Goal: Browse casually: Explore the website without a specific task or goal

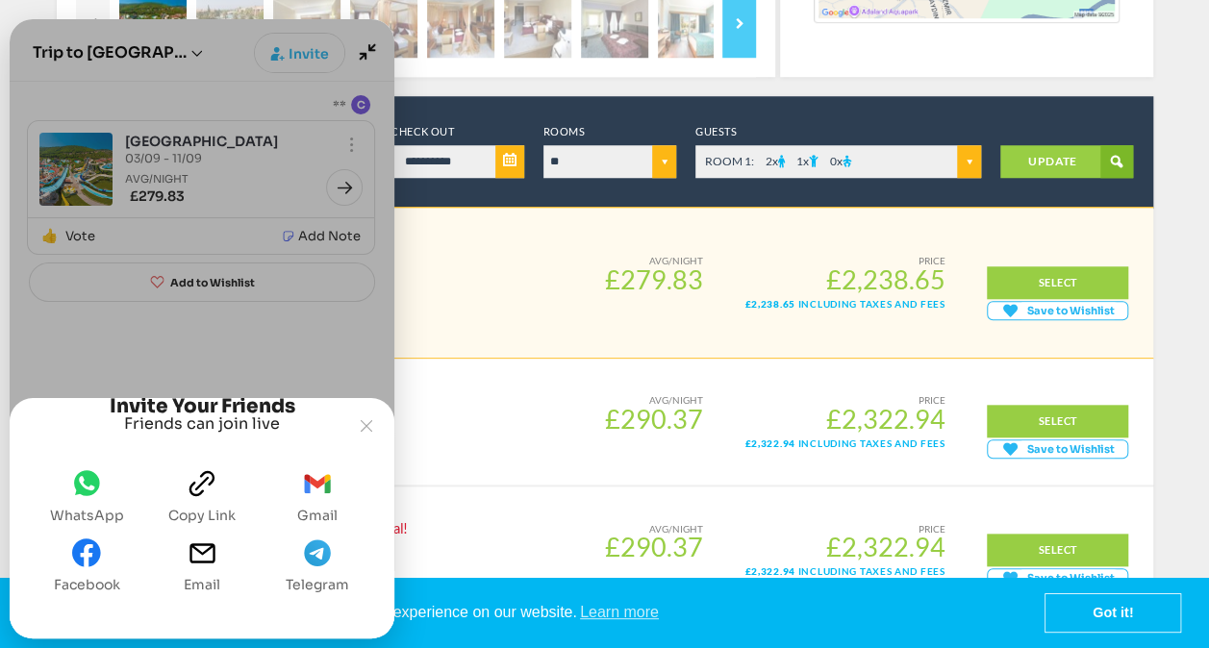
click at [76, 498] on span "whatsapp" at bounding box center [86, 488] width 29 height 38
click at [494, 241] on div "Smart Deal!" at bounding box center [421, 251] width 315 height 21
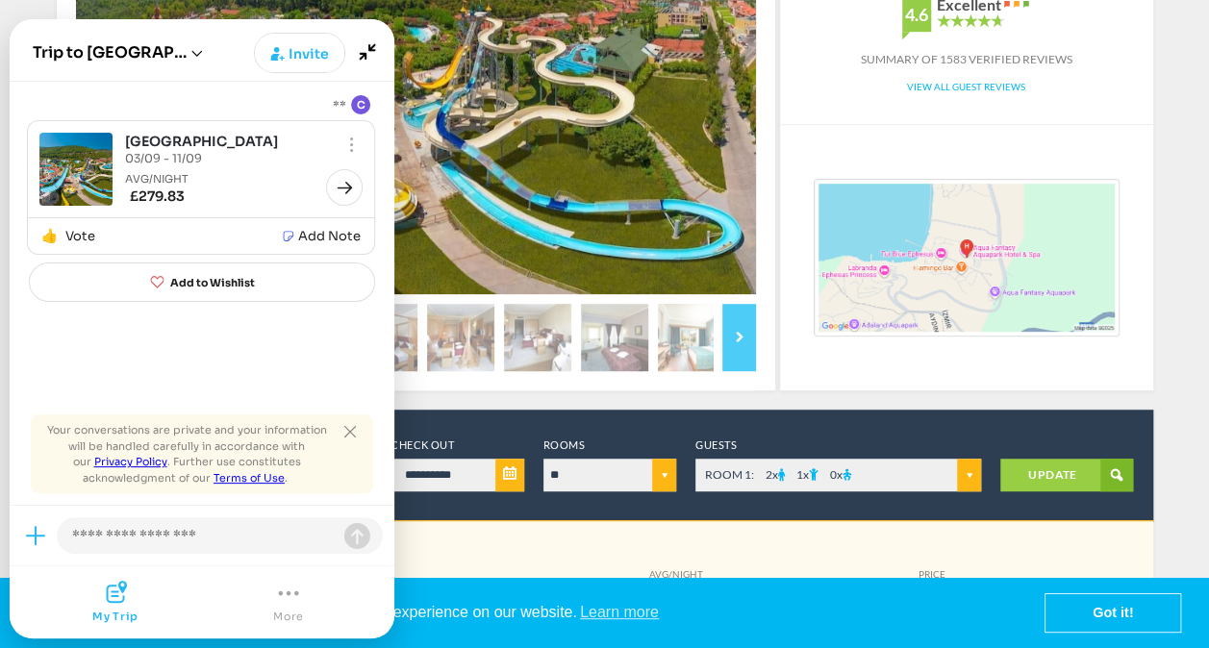
scroll to position [371, 0]
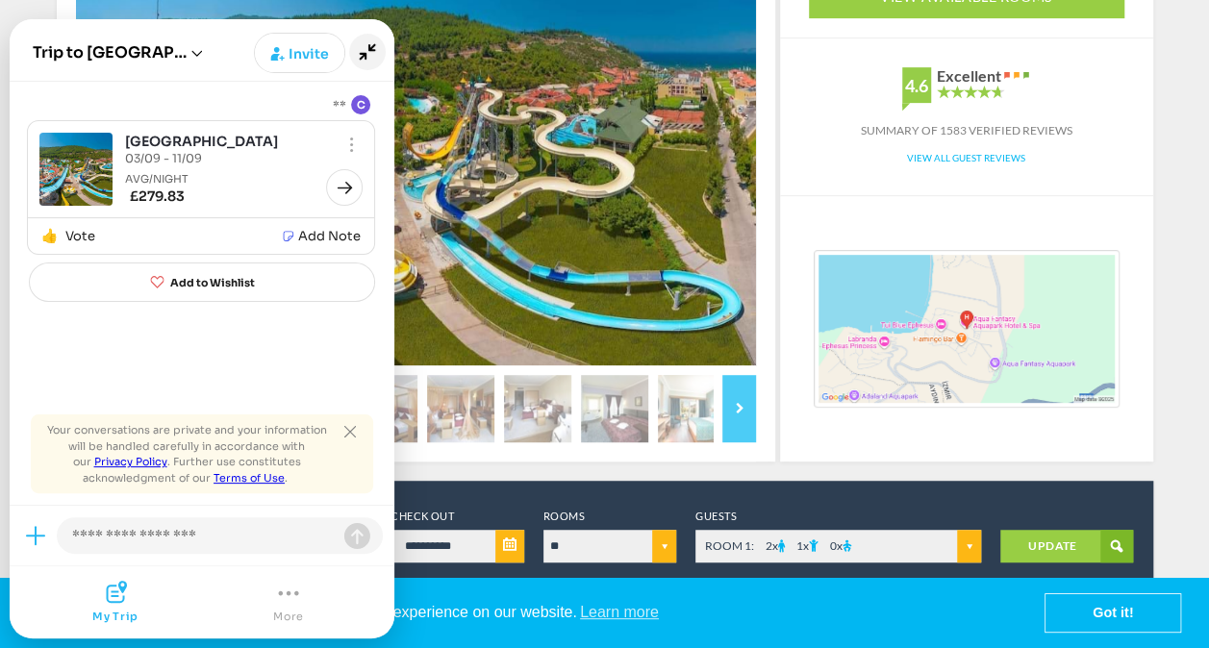
click at [367, 54] on icon "Minimize" at bounding box center [367, 52] width 37 height 37
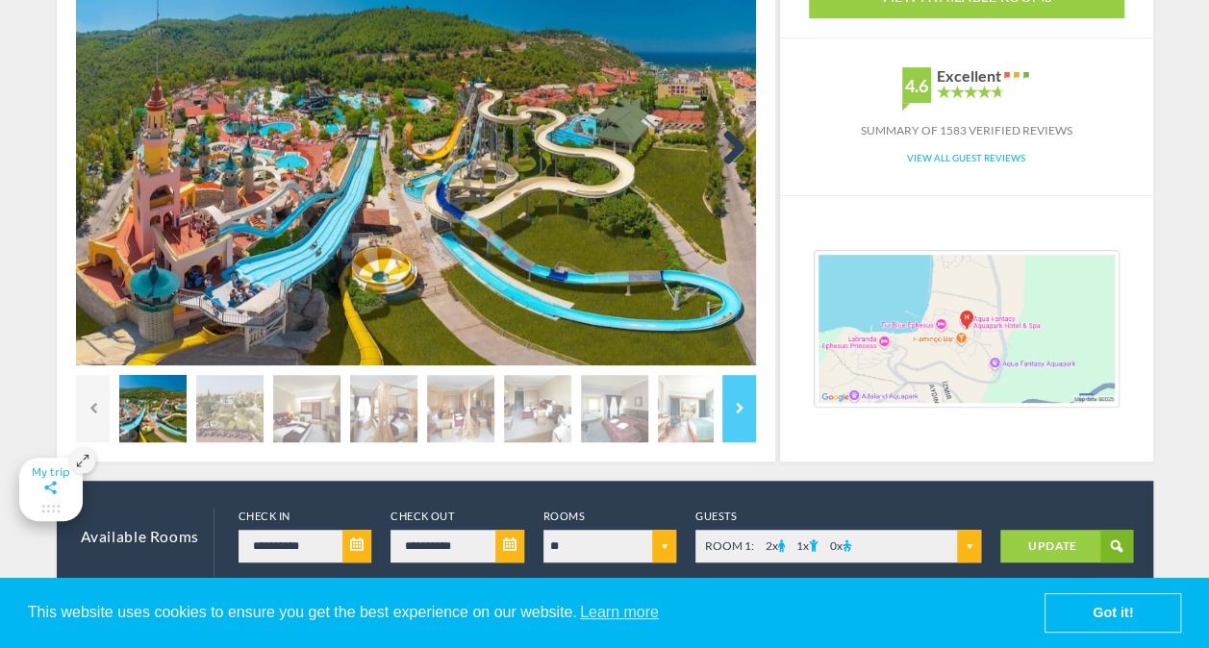
scroll to position [0, 0]
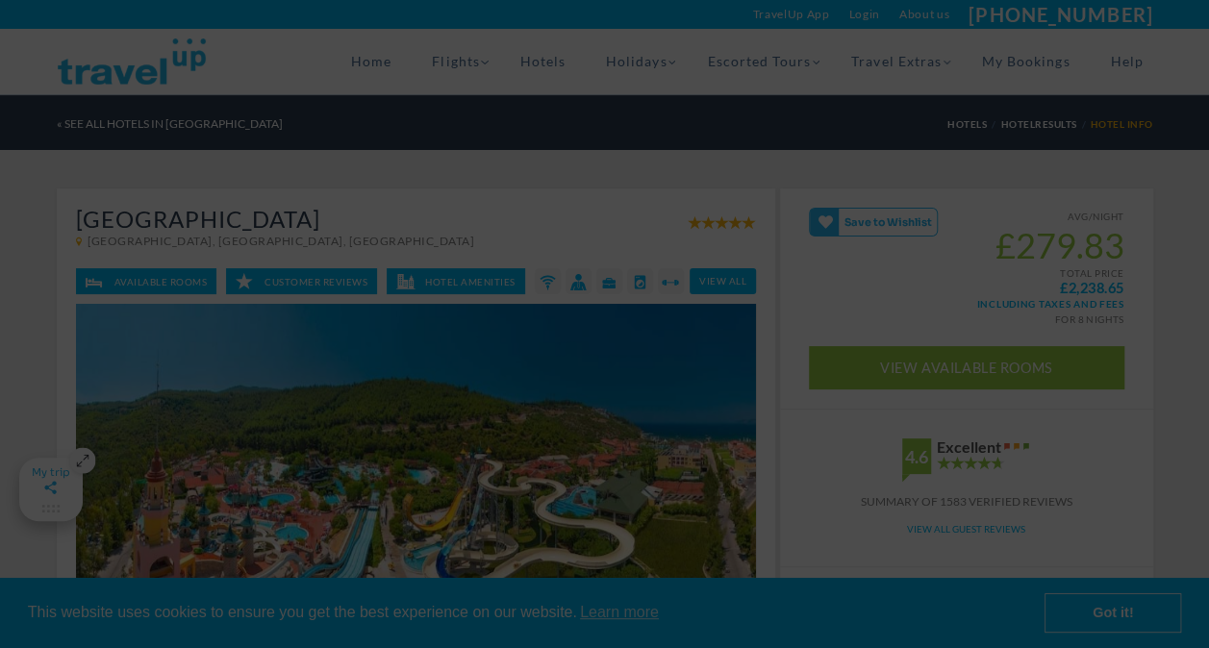
click at [365, 84] on yld-tag-host-campaign "Overlay" at bounding box center [365, 84] width 0 height 0
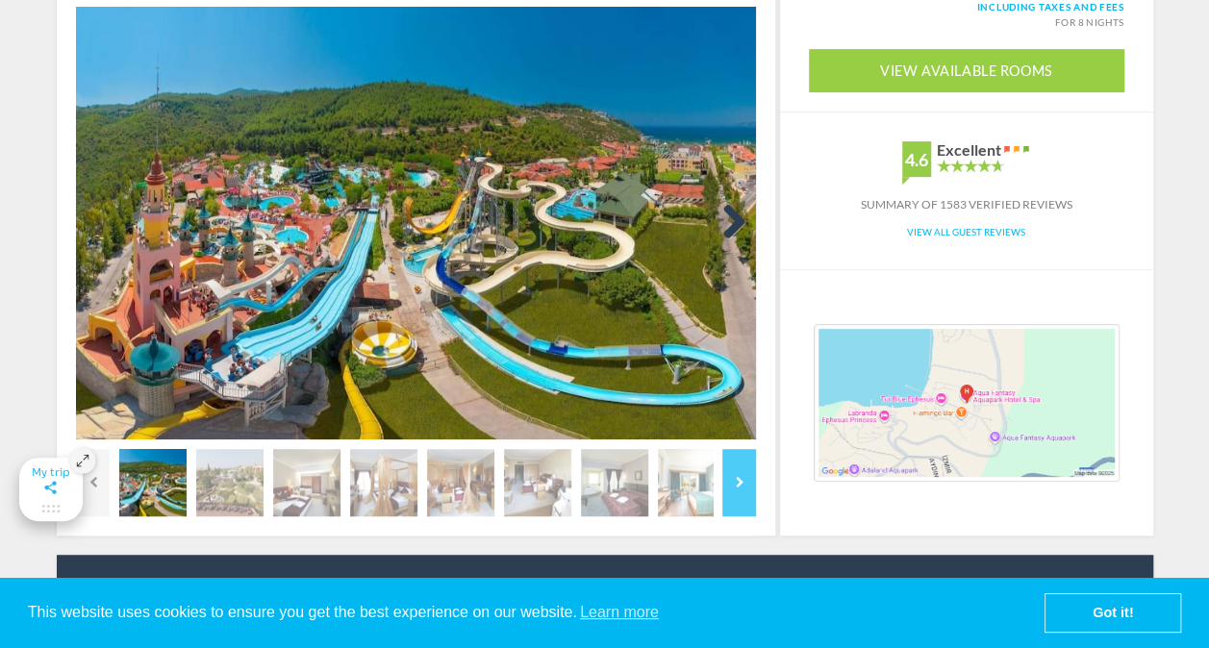
scroll to position [385, 0]
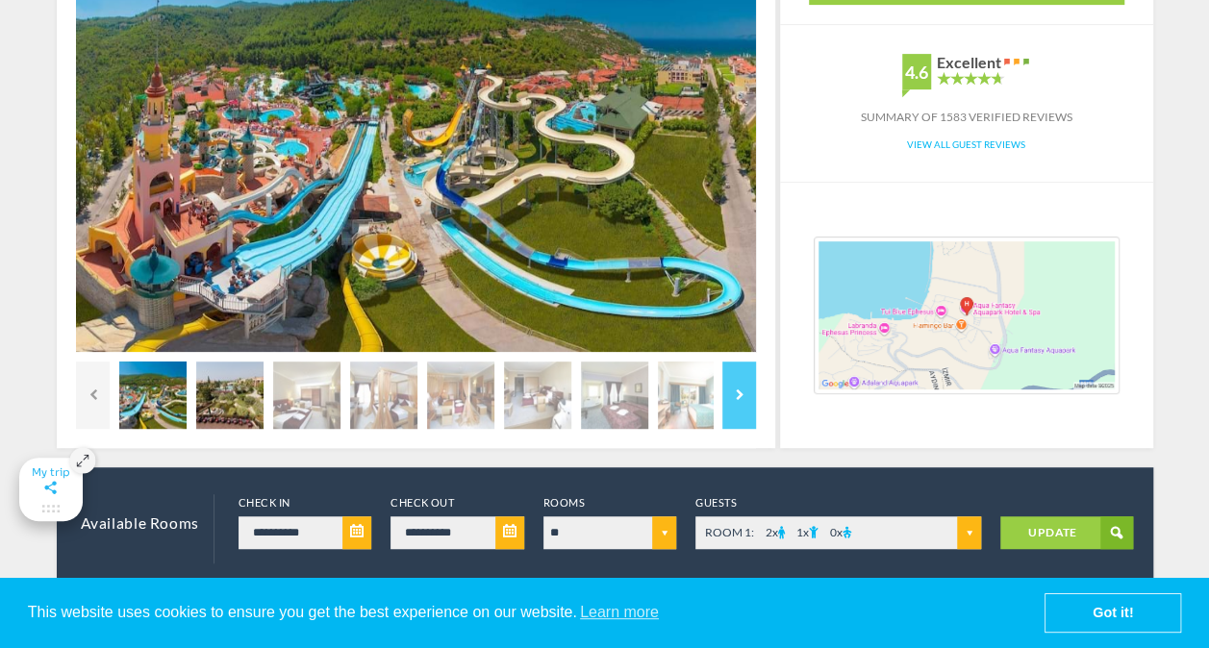
click at [234, 398] on img at bounding box center [229, 395] width 67 height 67
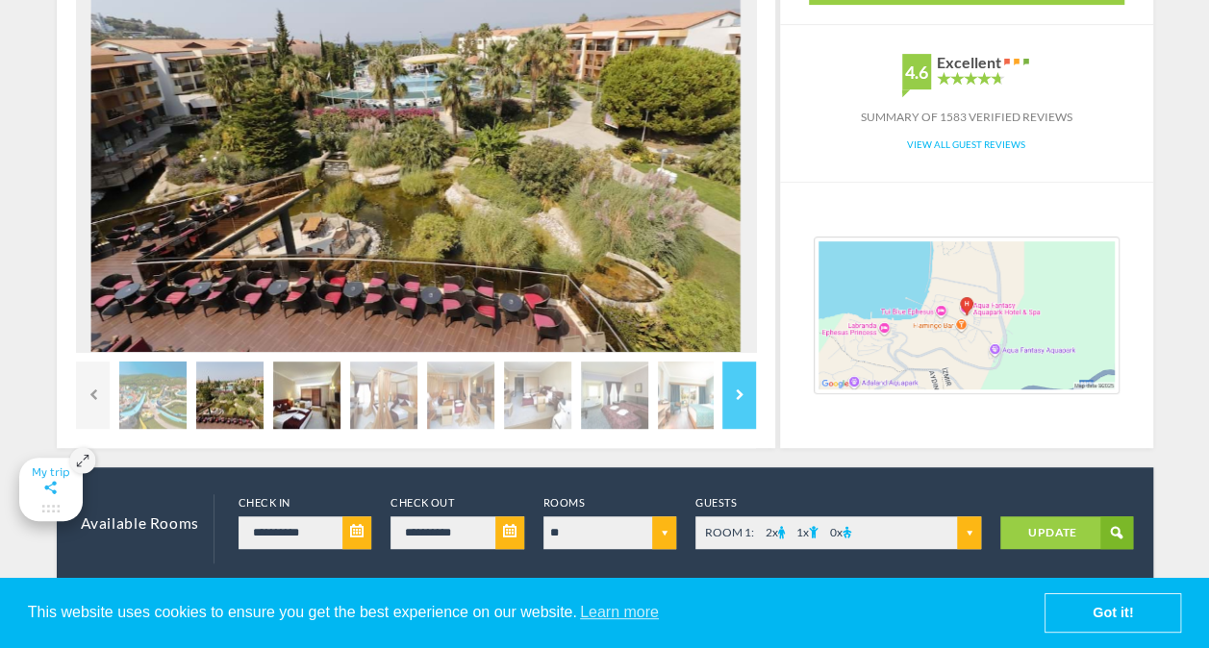
click at [319, 398] on img at bounding box center [306, 395] width 67 height 67
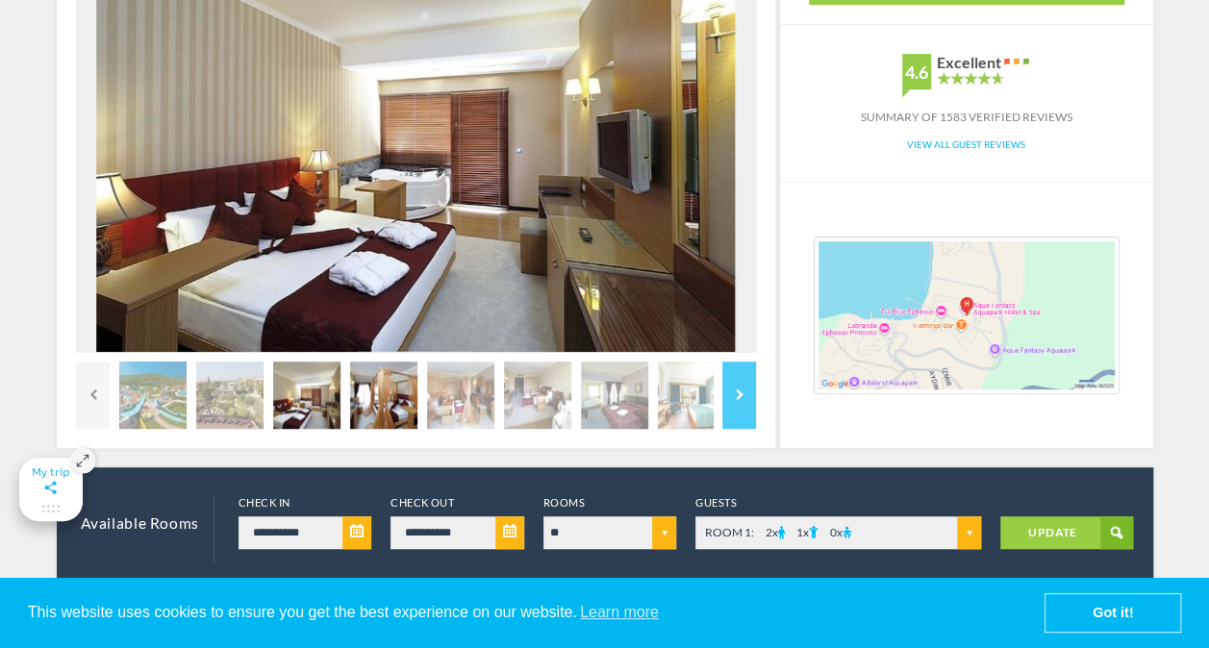
click at [398, 398] on img at bounding box center [383, 395] width 67 height 67
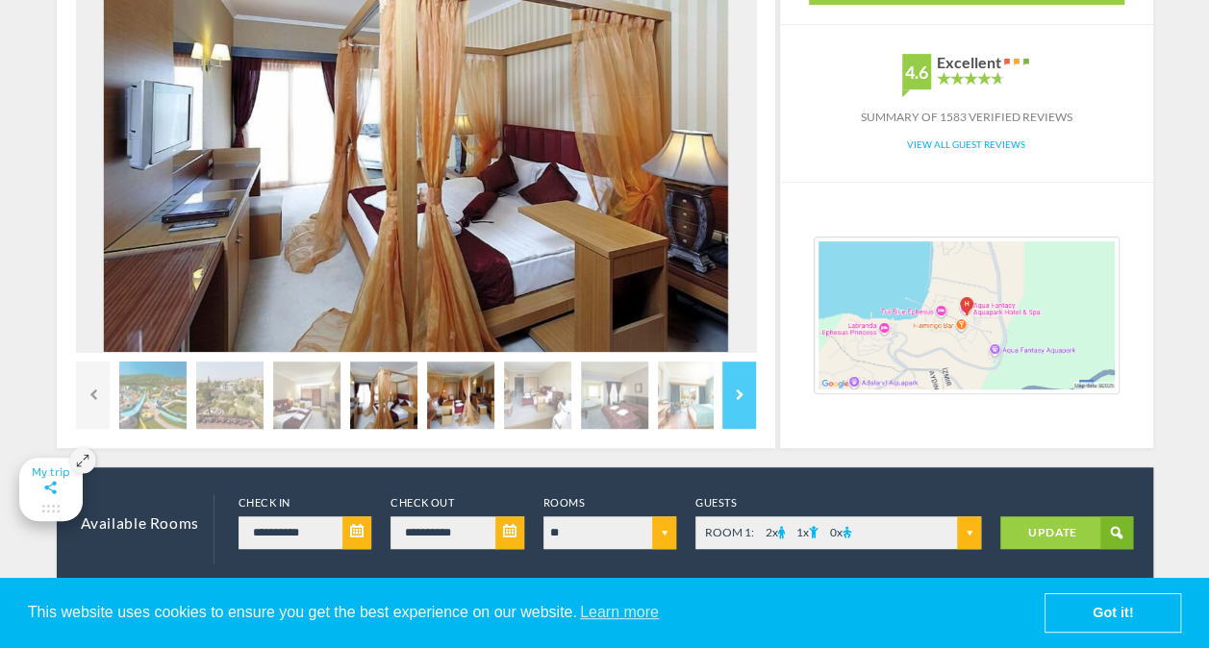
click at [477, 398] on img at bounding box center [460, 395] width 67 height 67
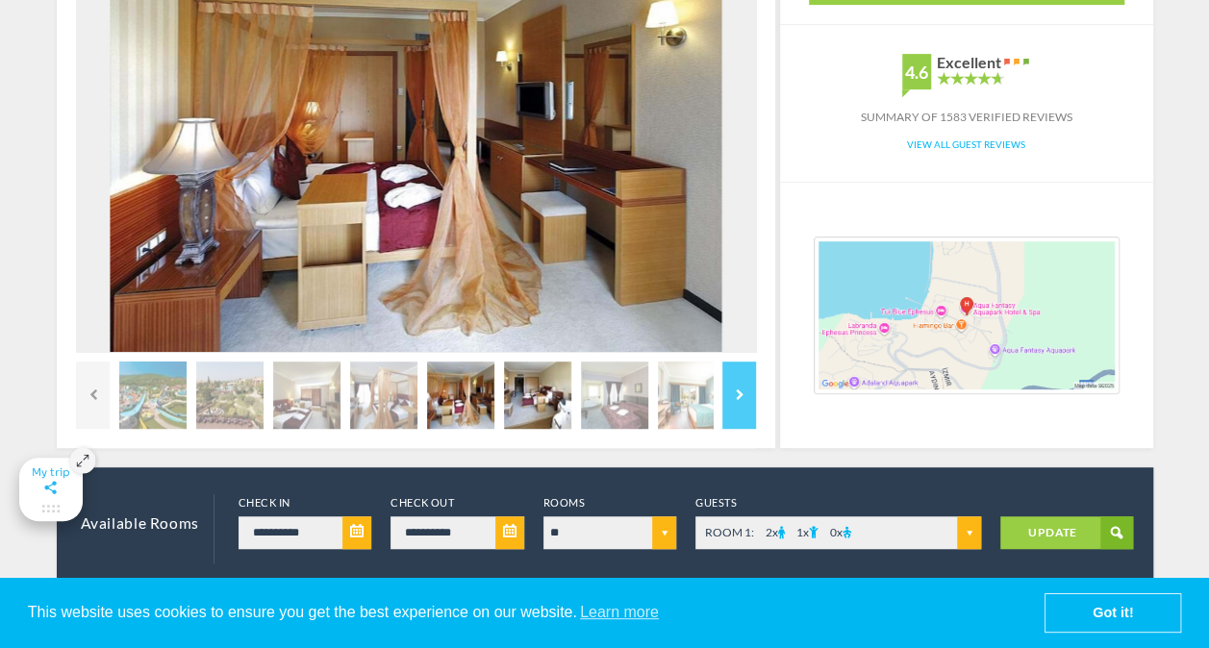
click at [542, 398] on img at bounding box center [537, 395] width 67 height 67
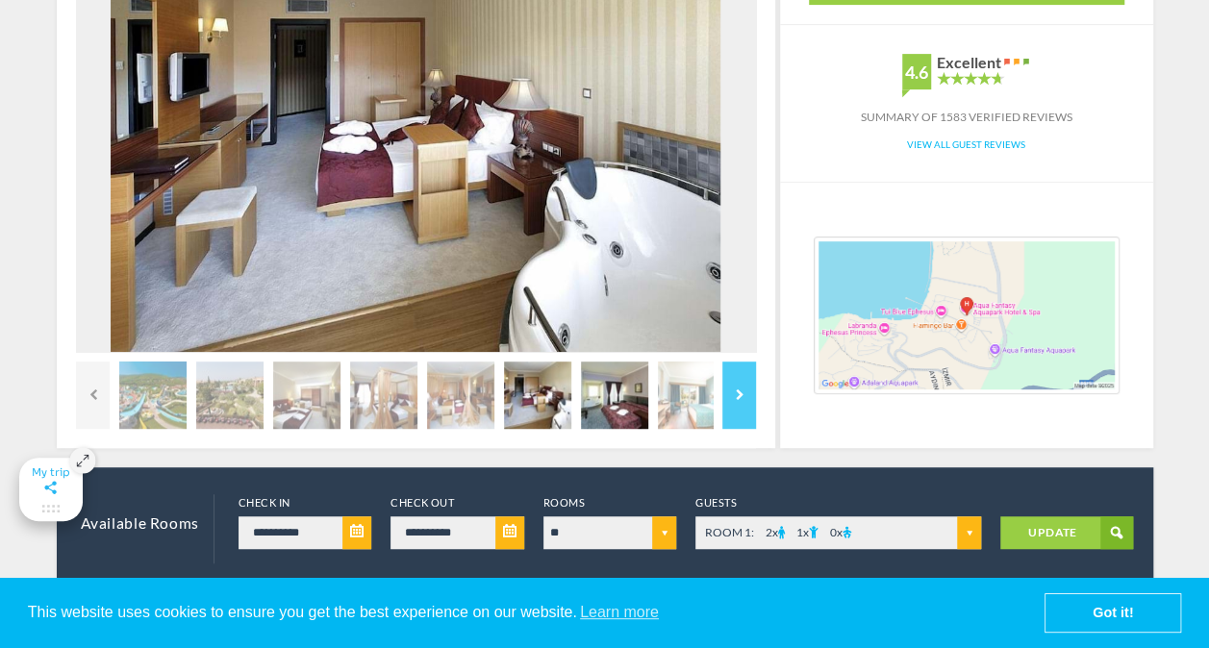
click at [587, 398] on img at bounding box center [614, 395] width 67 height 67
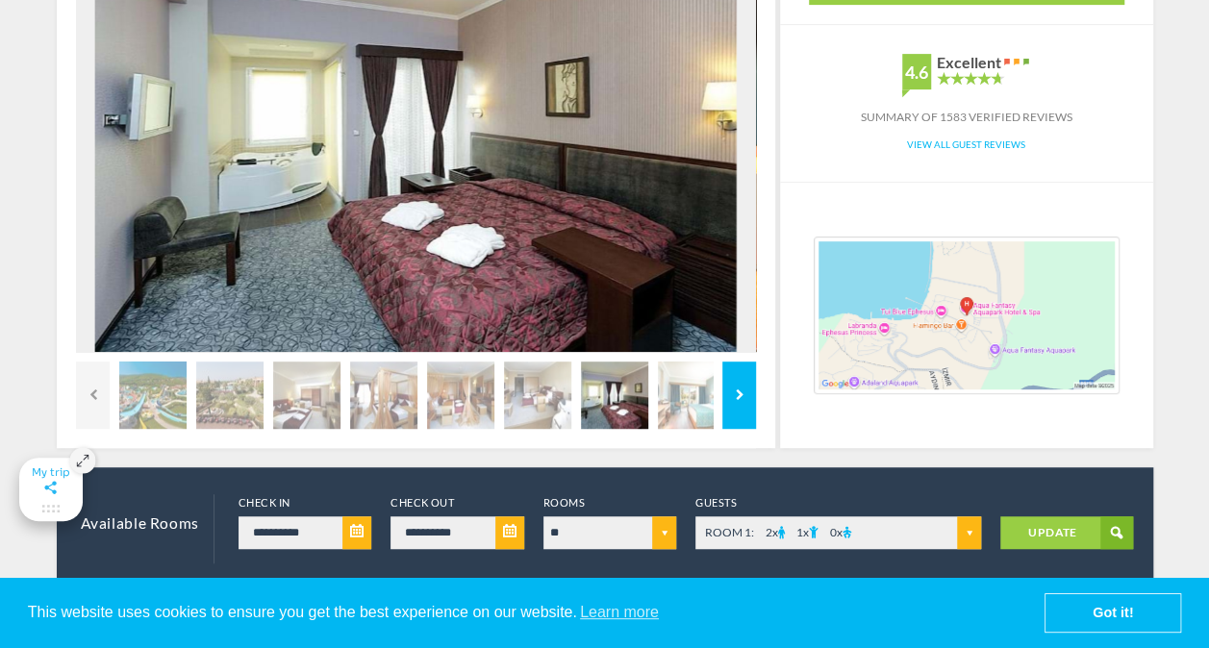
click at [743, 397] on link "Next" at bounding box center [739, 395] width 34 height 67
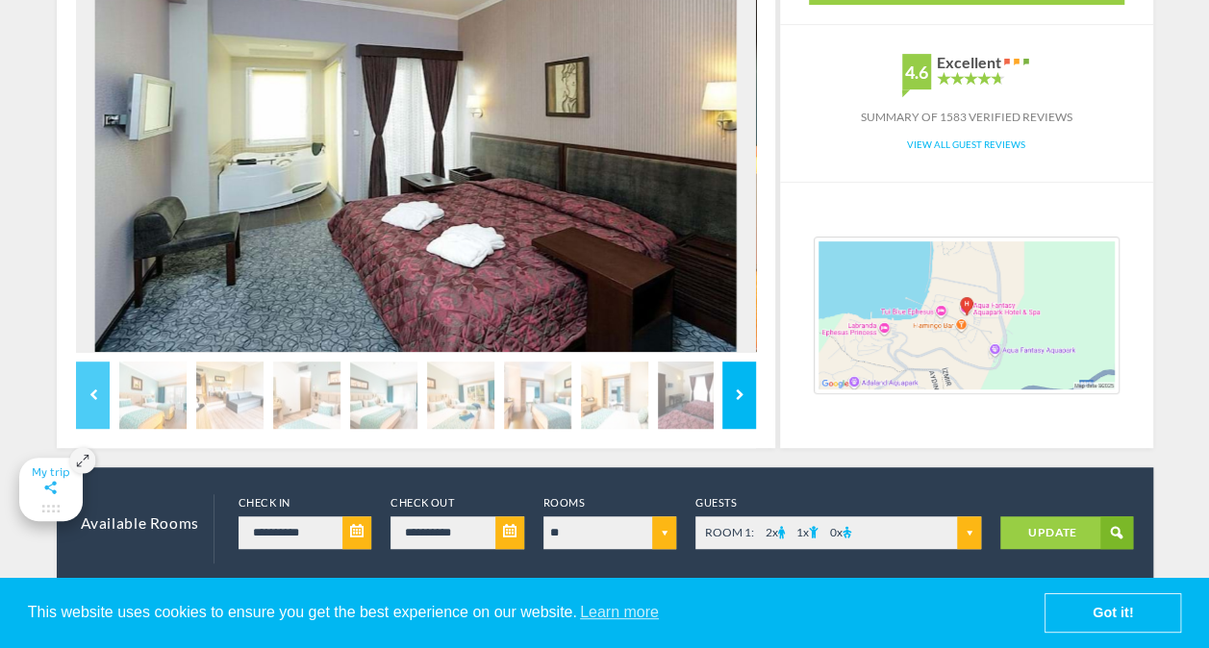
click at [743, 397] on link "Next" at bounding box center [739, 395] width 34 height 67
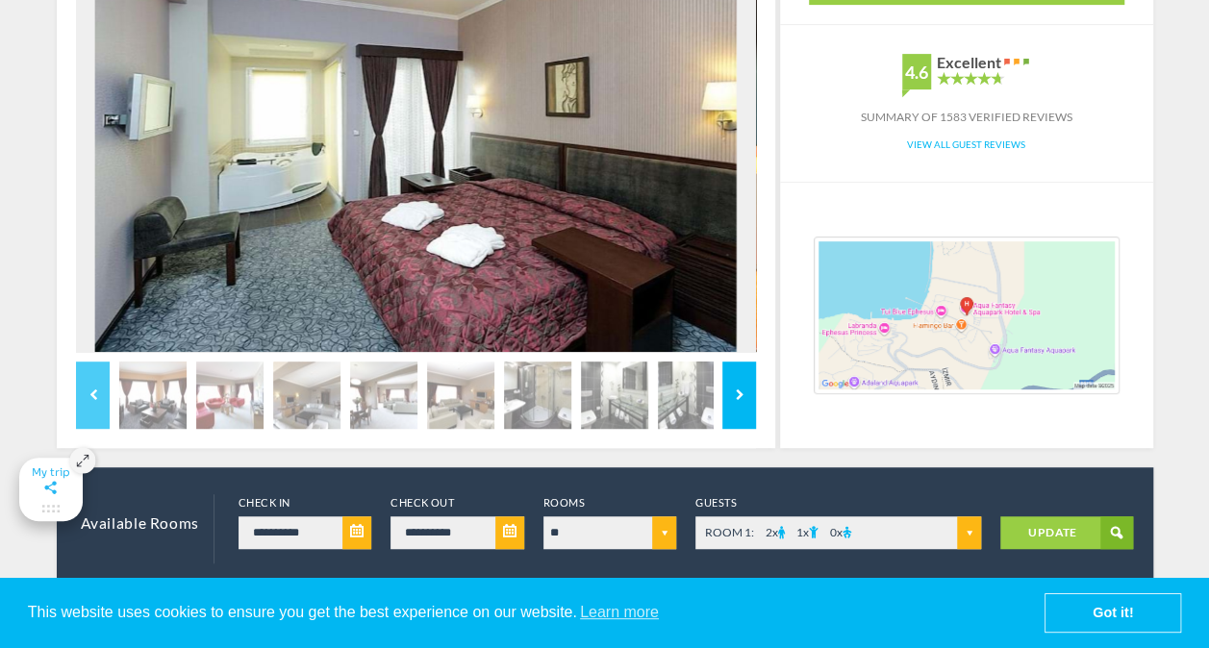
click at [743, 396] on link "Next" at bounding box center [739, 395] width 34 height 67
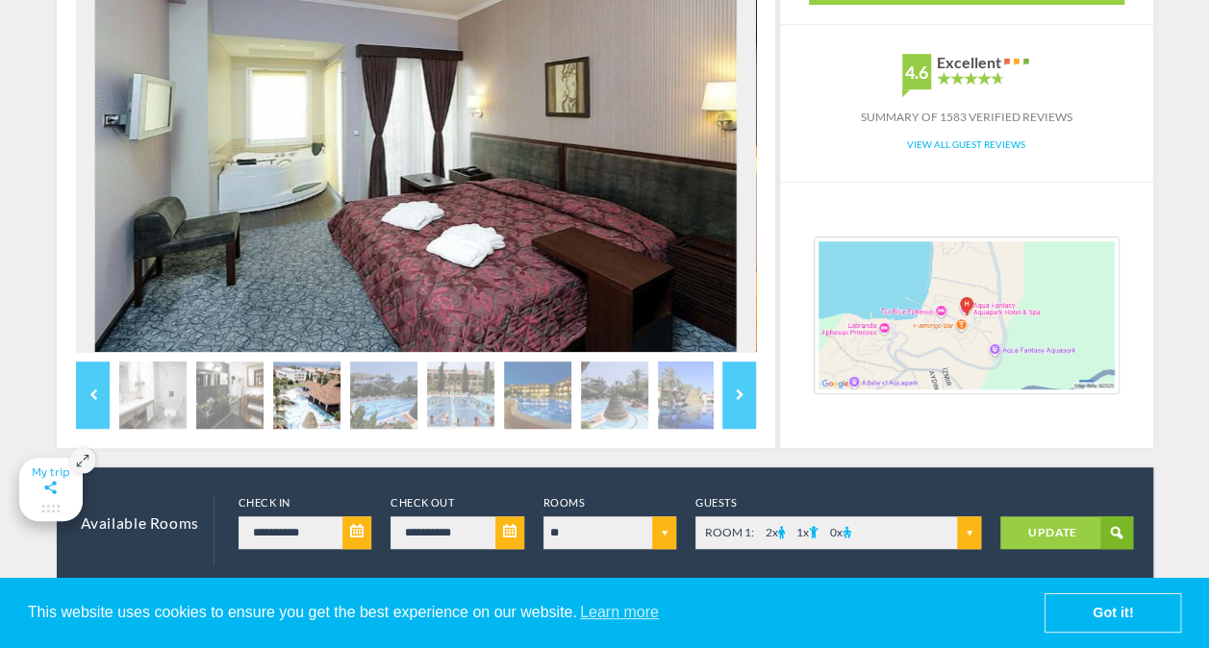
click at [321, 396] on img at bounding box center [306, 395] width 67 height 67
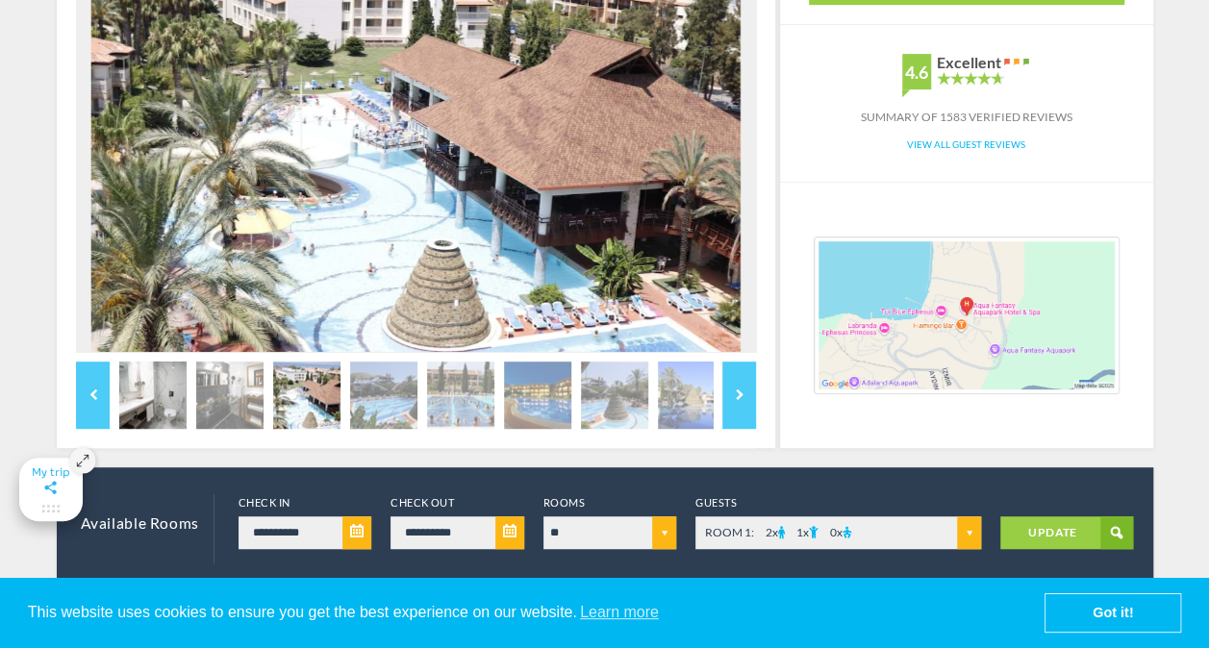
click at [162, 400] on img at bounding box center [152, 395] width 67 height 67
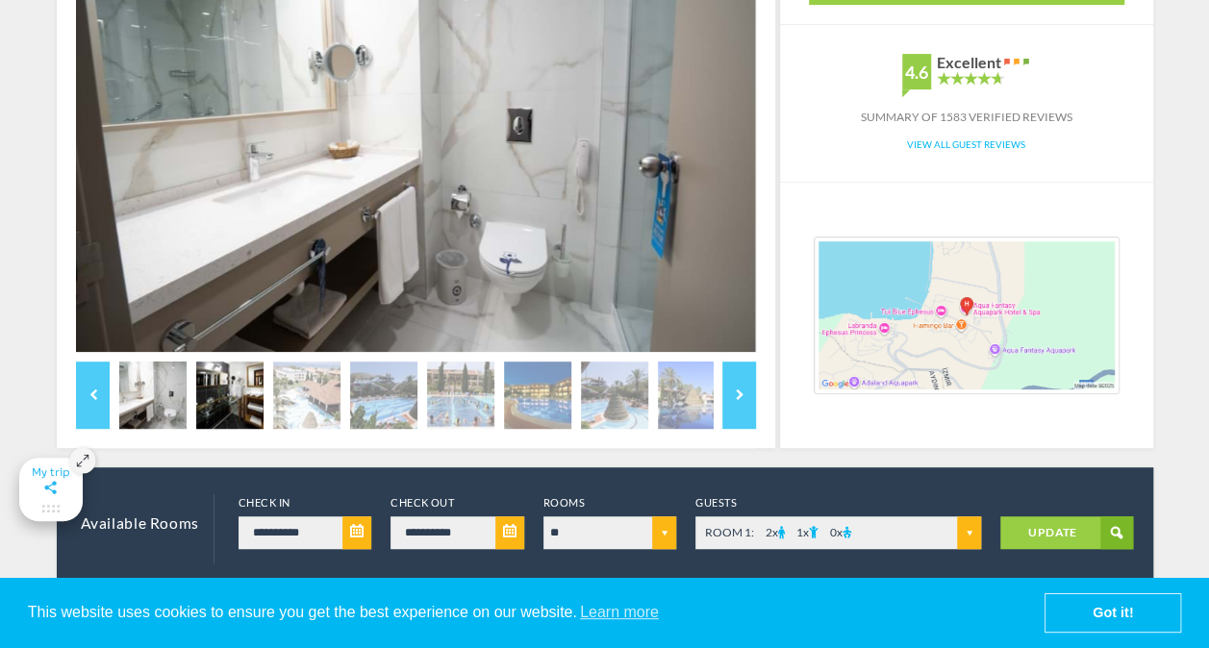
click at [237, 396] on img at bounding box center [229, 395] width 67 height 67
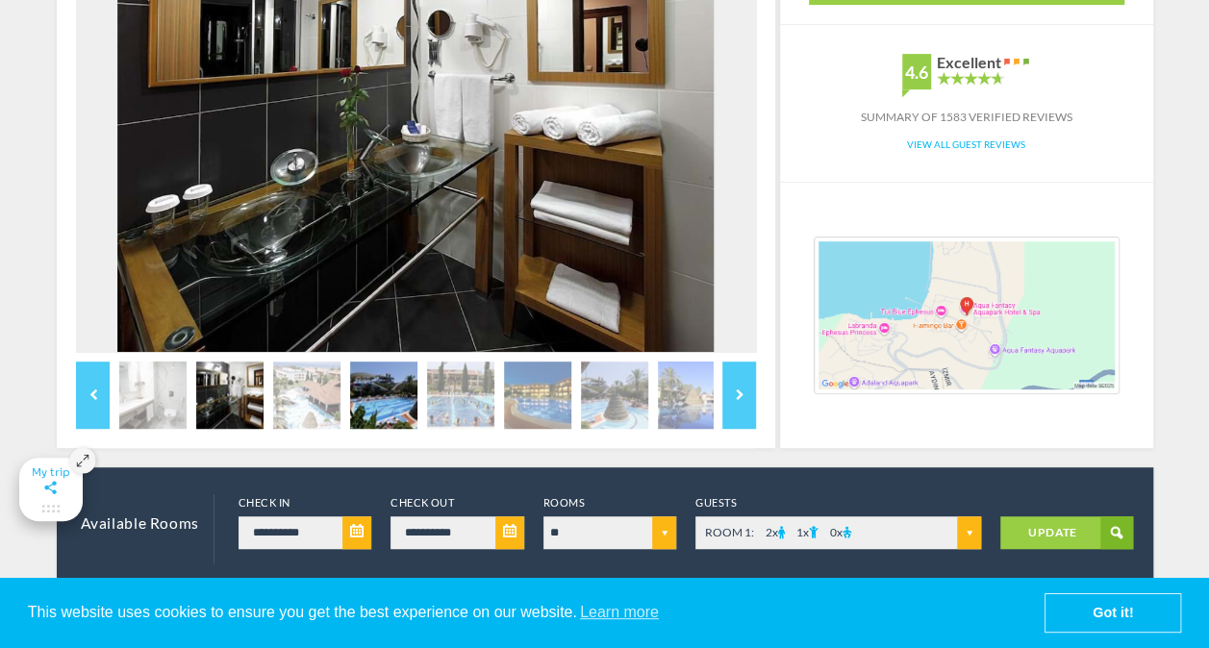
click at [373, 397] on img at bounding box center [383, 395] width 67 height 67
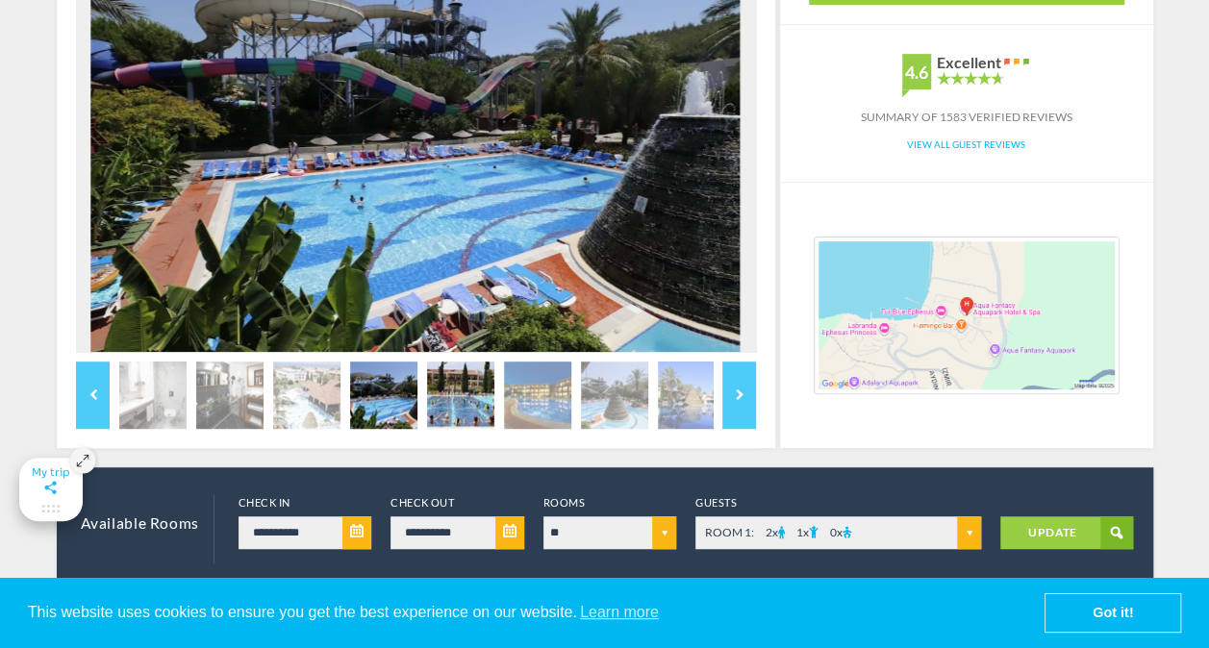
click at [475, 399] on img at bounding box center [460, 395] width 67 height 67
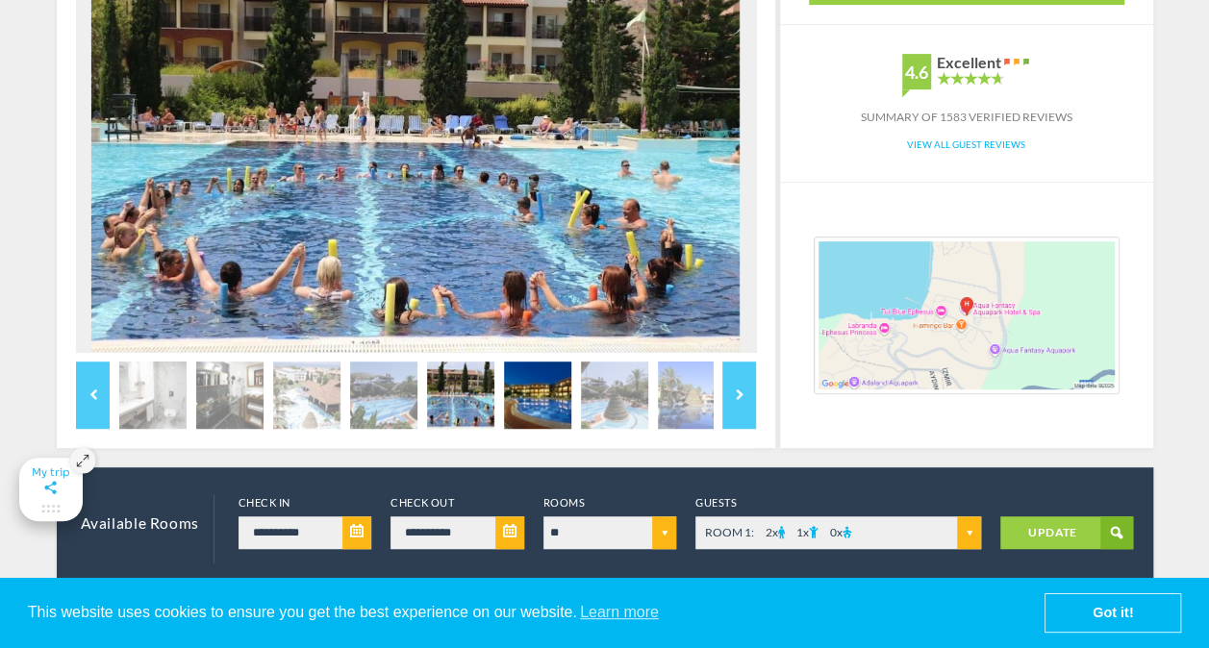
click at [537, 403] on img at bounding box center [537, 395] width 67 height 67
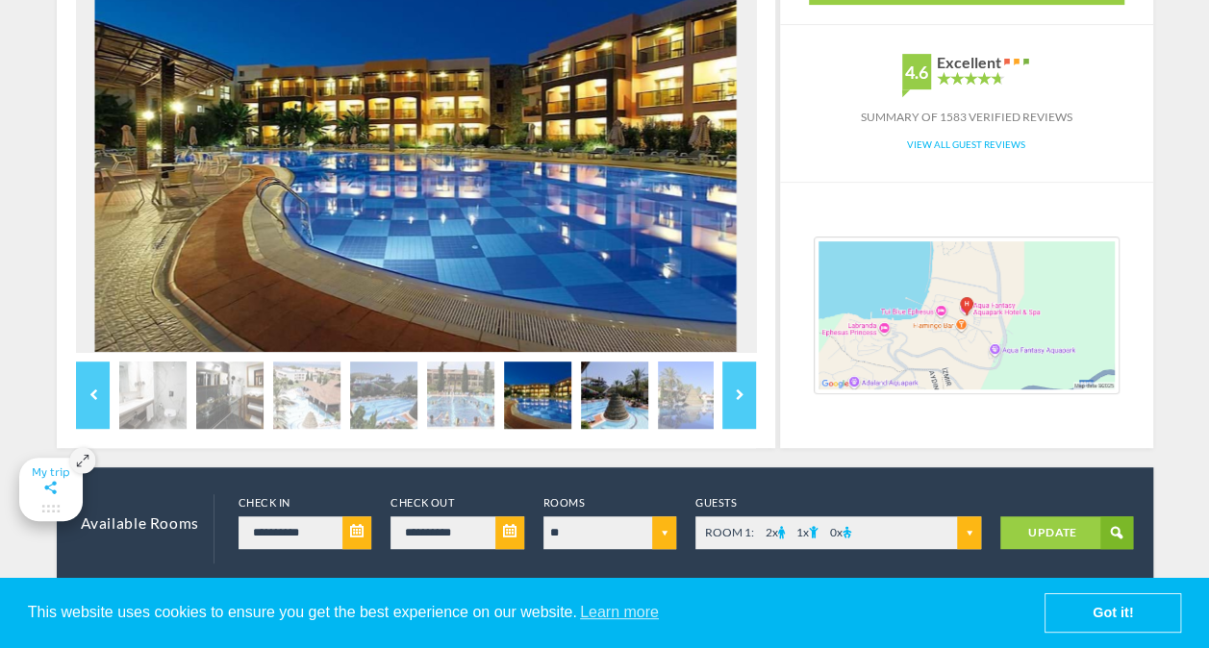
click at [619, 398] on img at bounding box center [614, 395] width 67 height 67
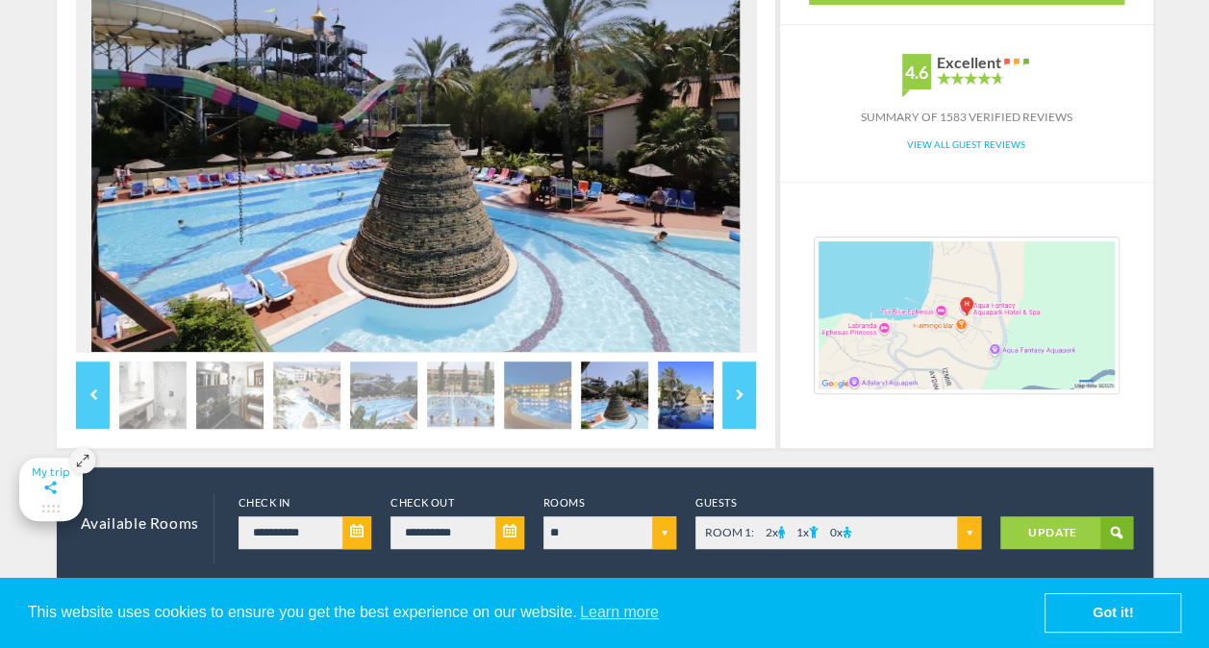
click at [673, 398] on img at bounding box center [691, 395] width 67 height 67
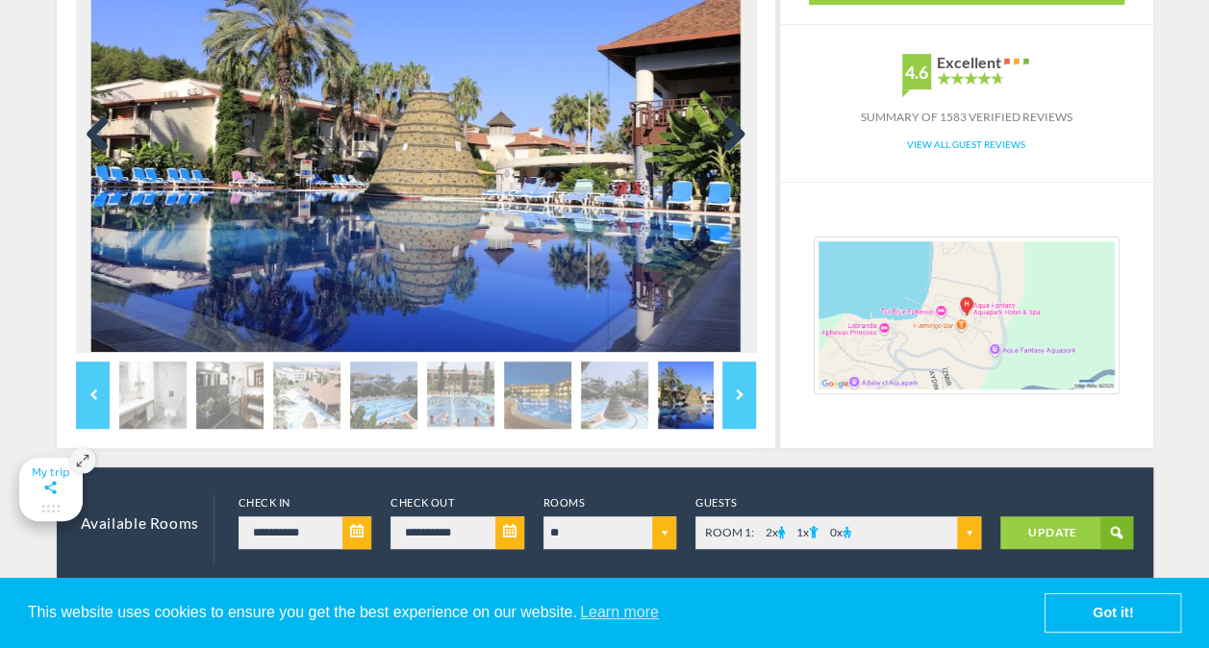
drag, startPoint x: 671, startPoint y: 267, endPoint x: 563, endPoint y: 271, distance: 108.7
click at [563, 271] on img at bounding box center [415, 135] width 649 height 433
click at [733, 135] on link "Next" at bounding box center [727, 135] width 38 height 38
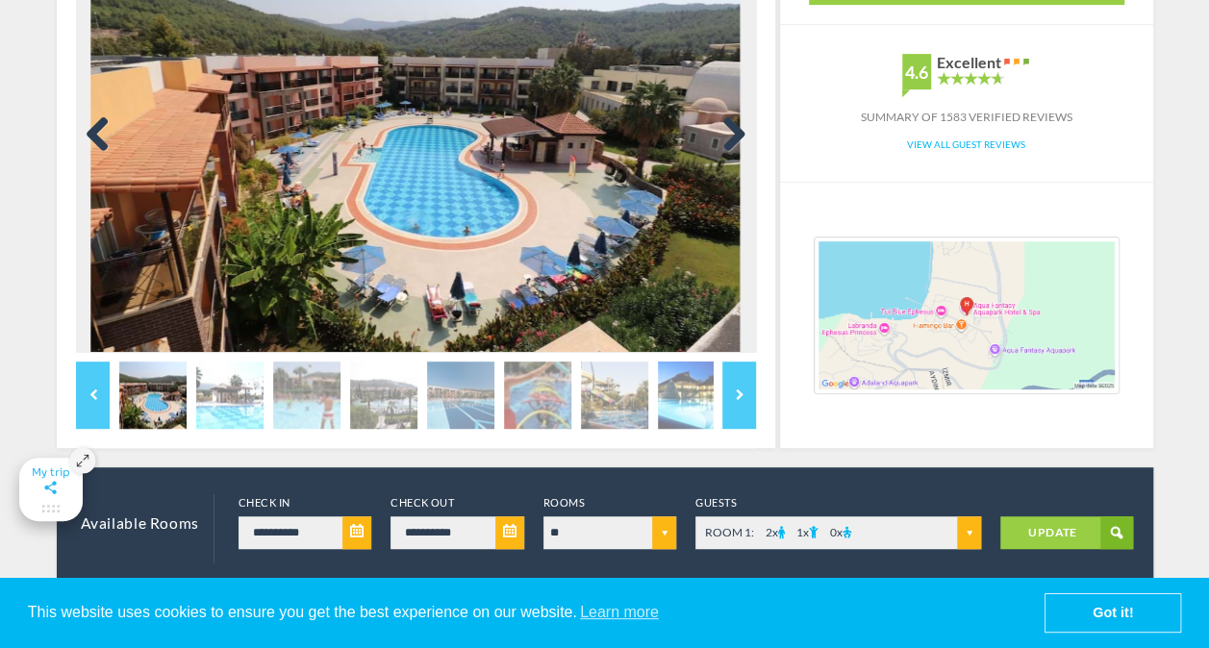
click at [730, 137] on link "Next" at bounding box center [727, 135] width 38 height 38
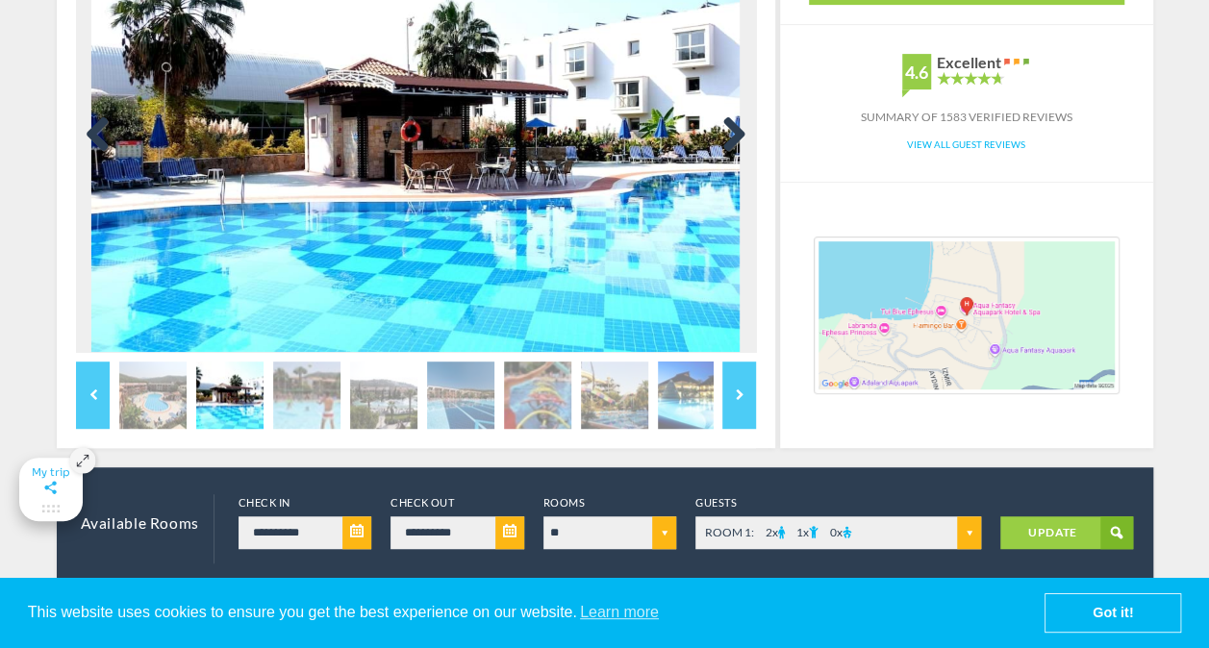
click at [730, 137] on link "Next" at bounding box center [727, 135] width 38 height 38
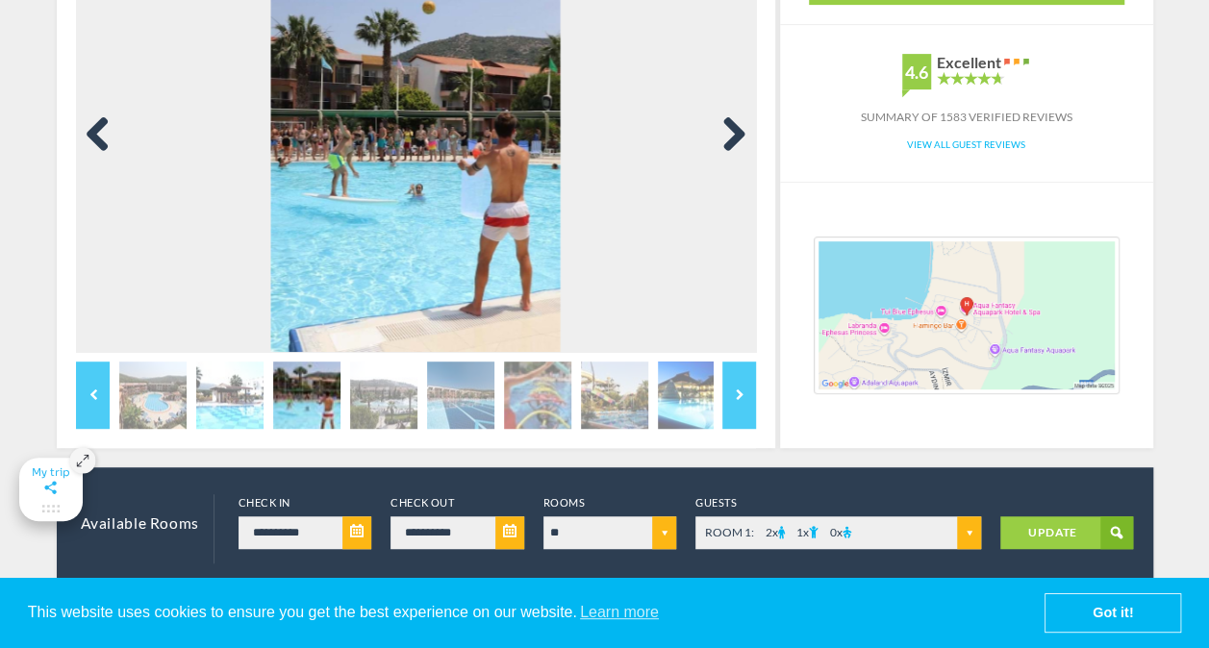
click at [730, 137] on link "Next" at bounding box center [727, 135] width 38 height 38
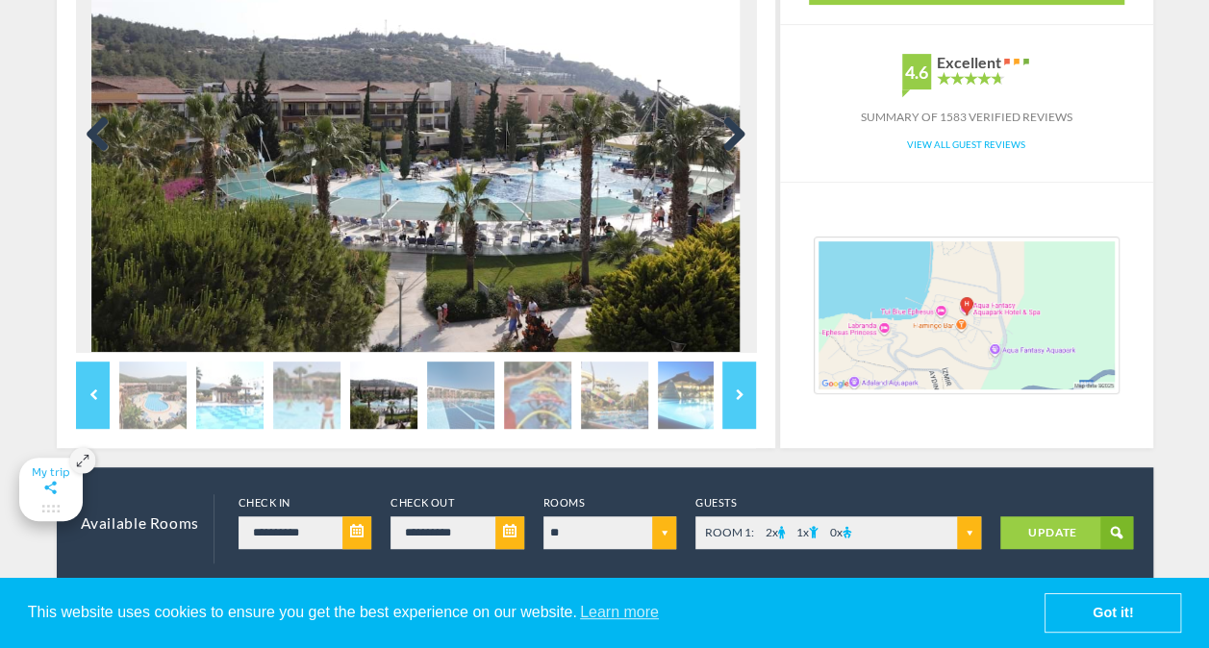
click at [730, 137] on link "Next" at bounding box center [727, 135] width 38 height 38
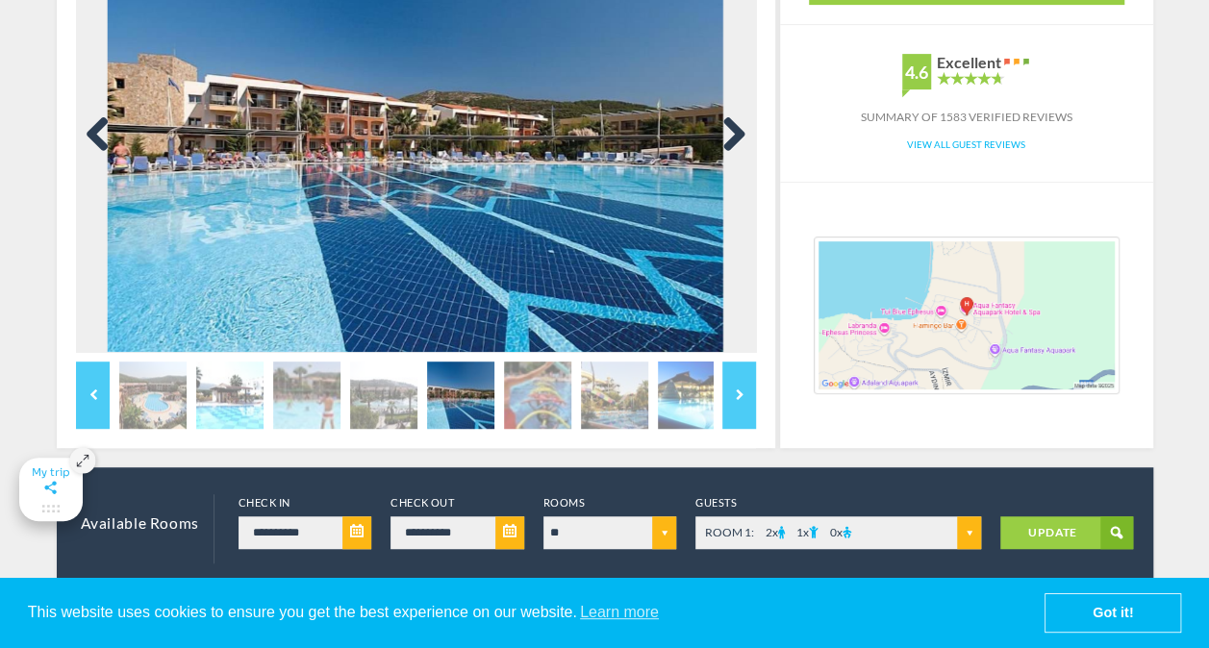
click at [730, 136] on link "Next" at bounding box center [727, 135] width 38 height 38
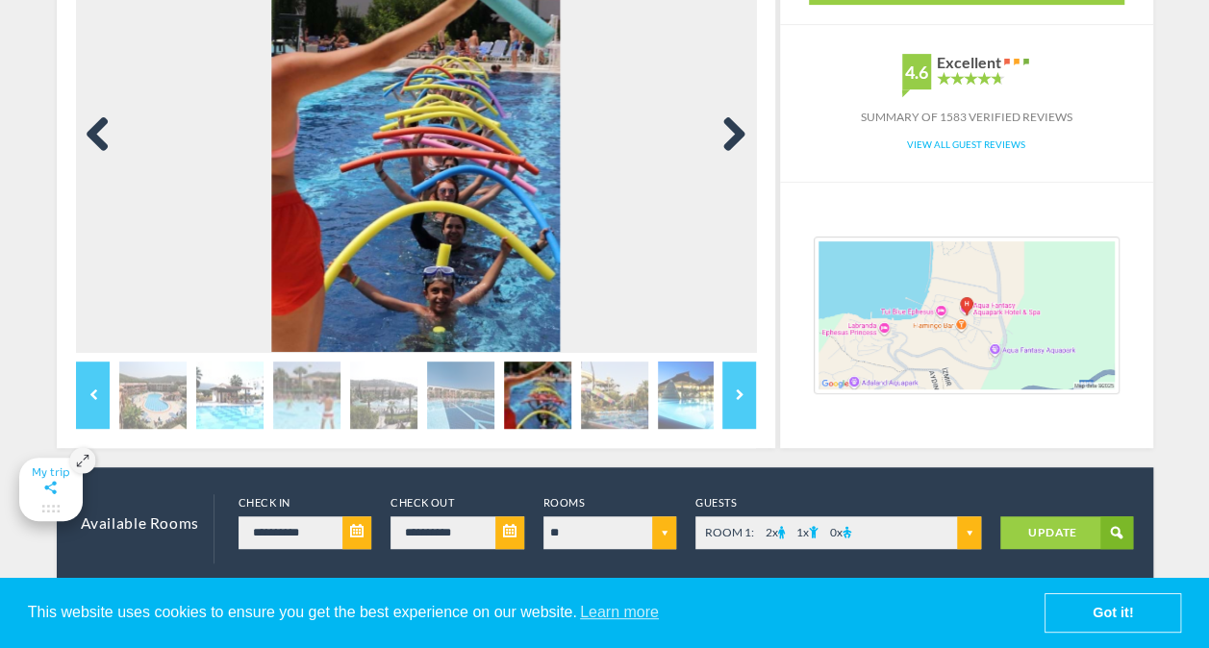
click at [730, 136] on link "Next" at bounding box center [727, 135] width 38 height 38
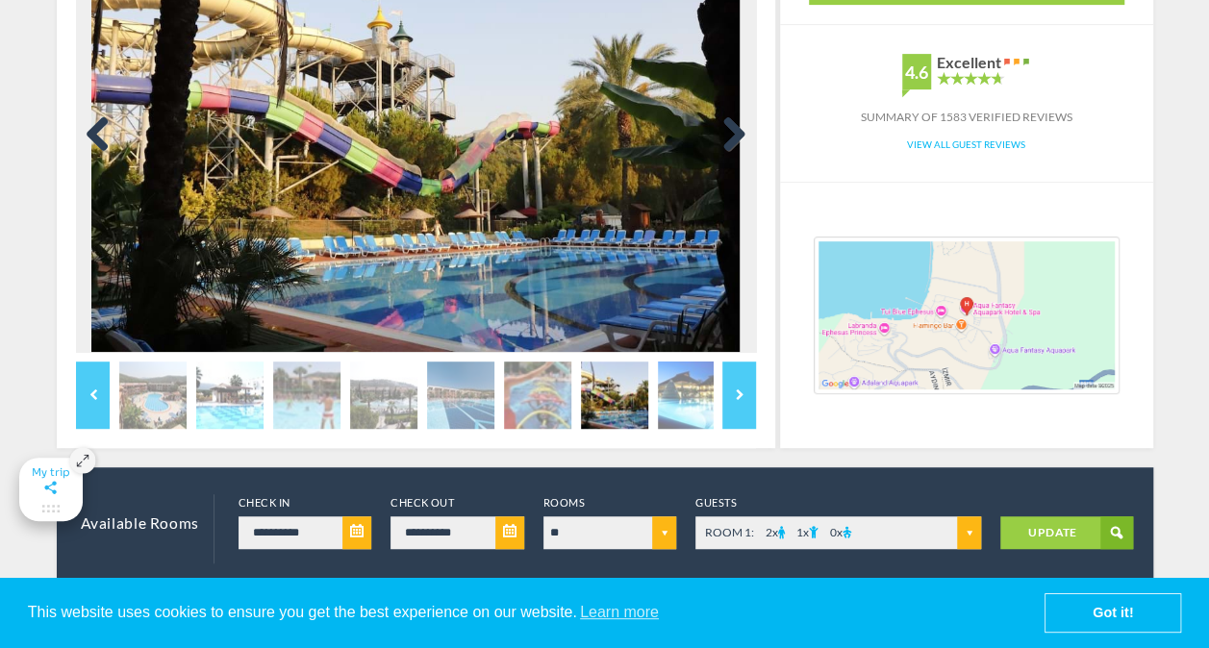
click at [730, 137] on link "Next" at bounding box center [727, 135] width 38 height 38
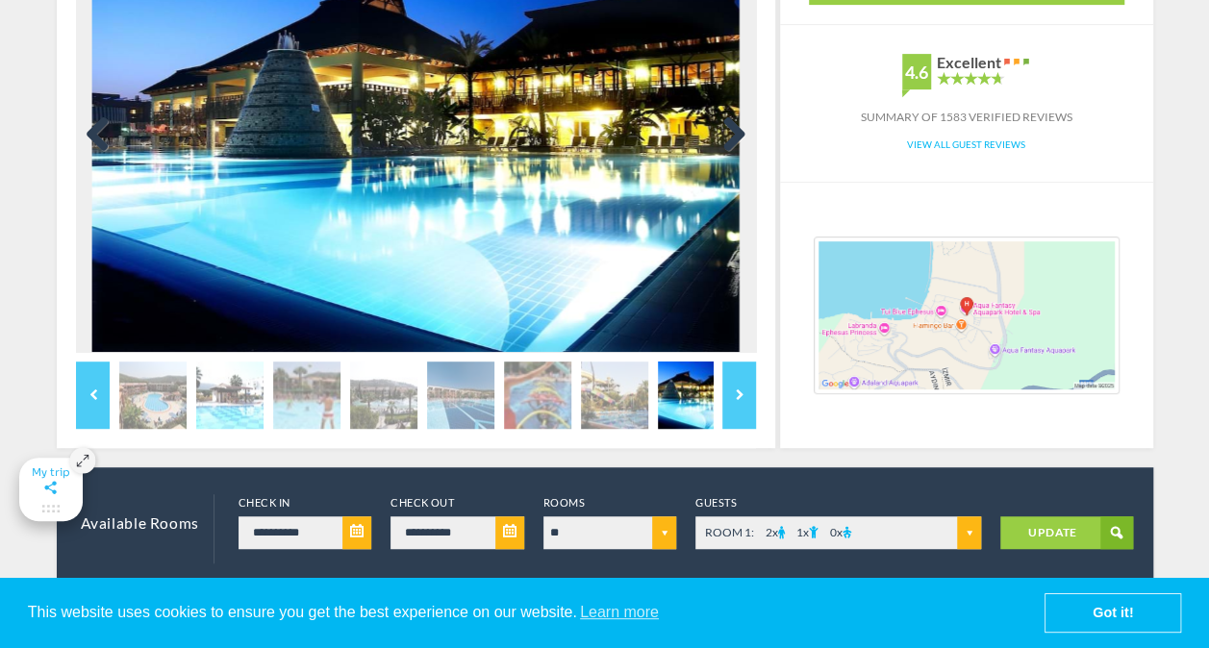
click at [730, 137] on link "Next" at bounding box center [727, 135] width 38 height 38
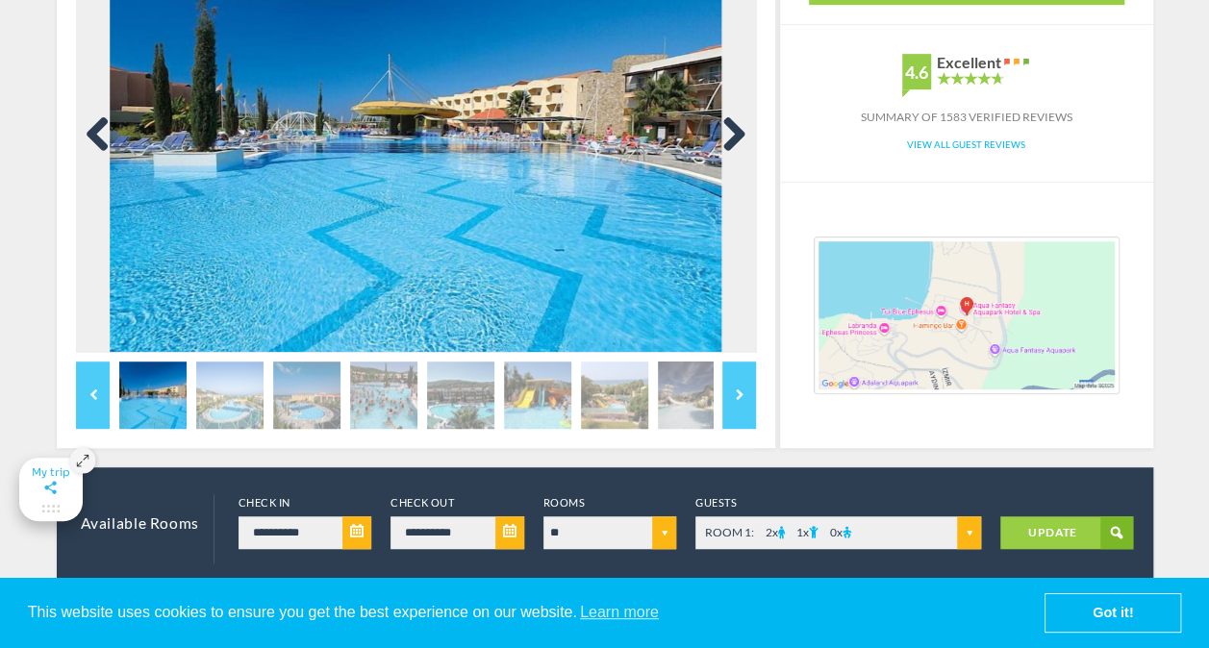
click at [730, 137] on link "Next" at bounding box center [727, 135] width 38 height 38
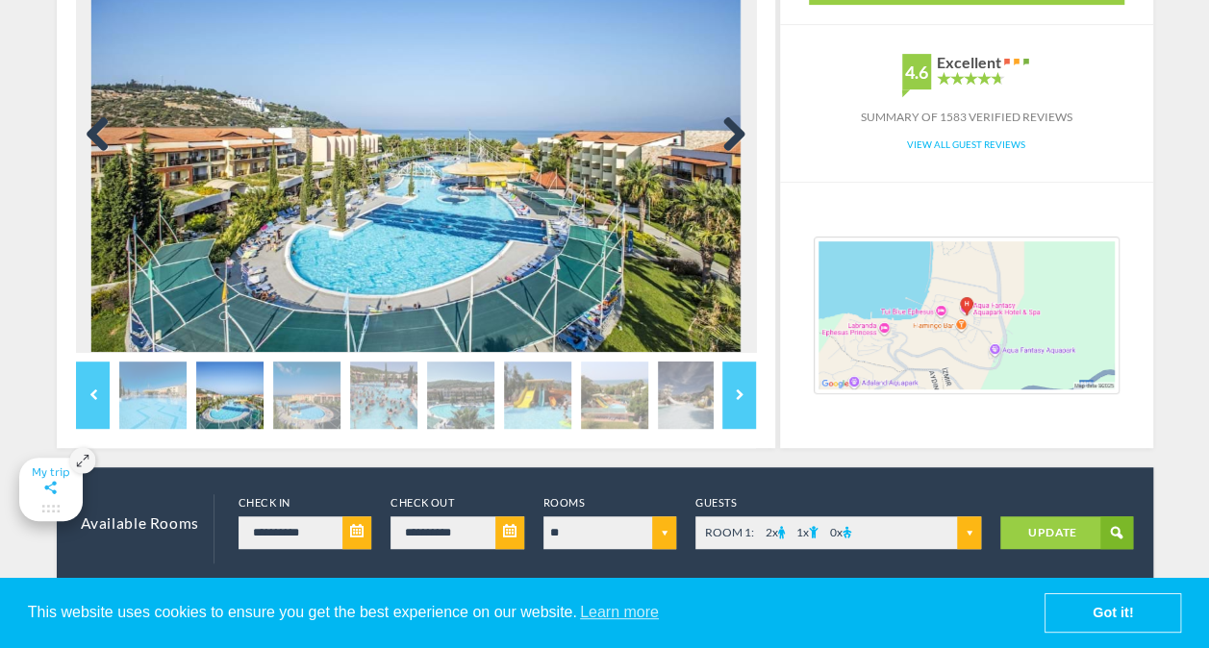
click at [730, 137] on link "Next" at bounding box center [727, 135] width 38 height 38
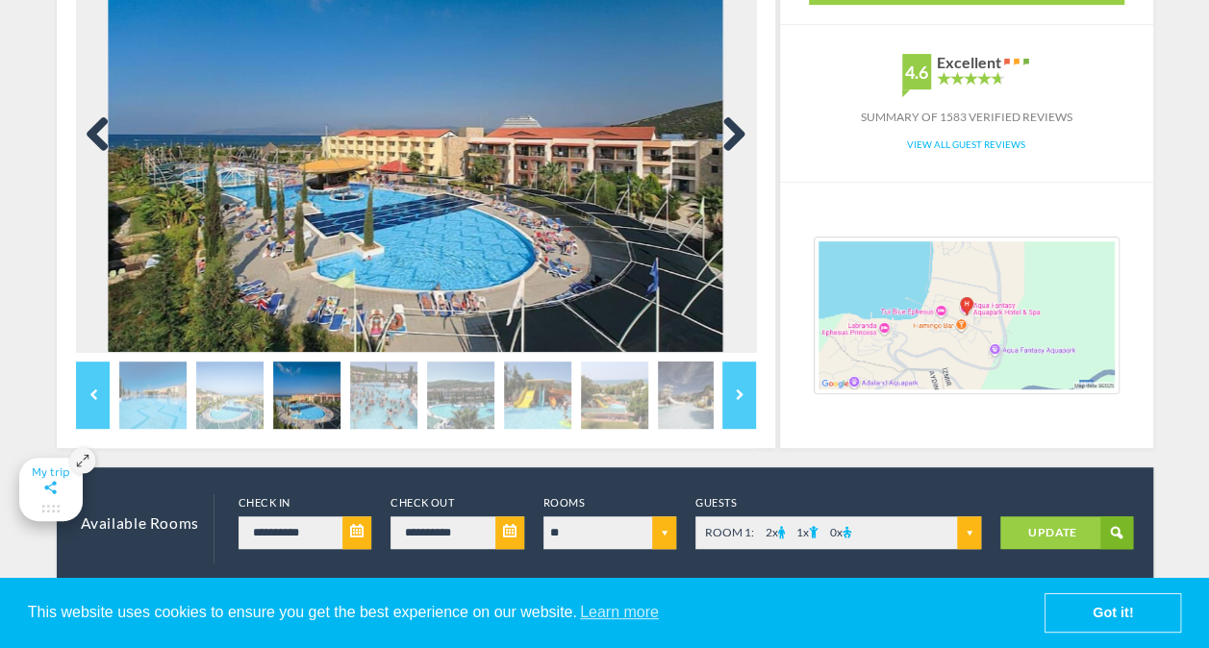
click at [730, 137] on link "Next" at bounding box center [727, 135] width 38 height 38
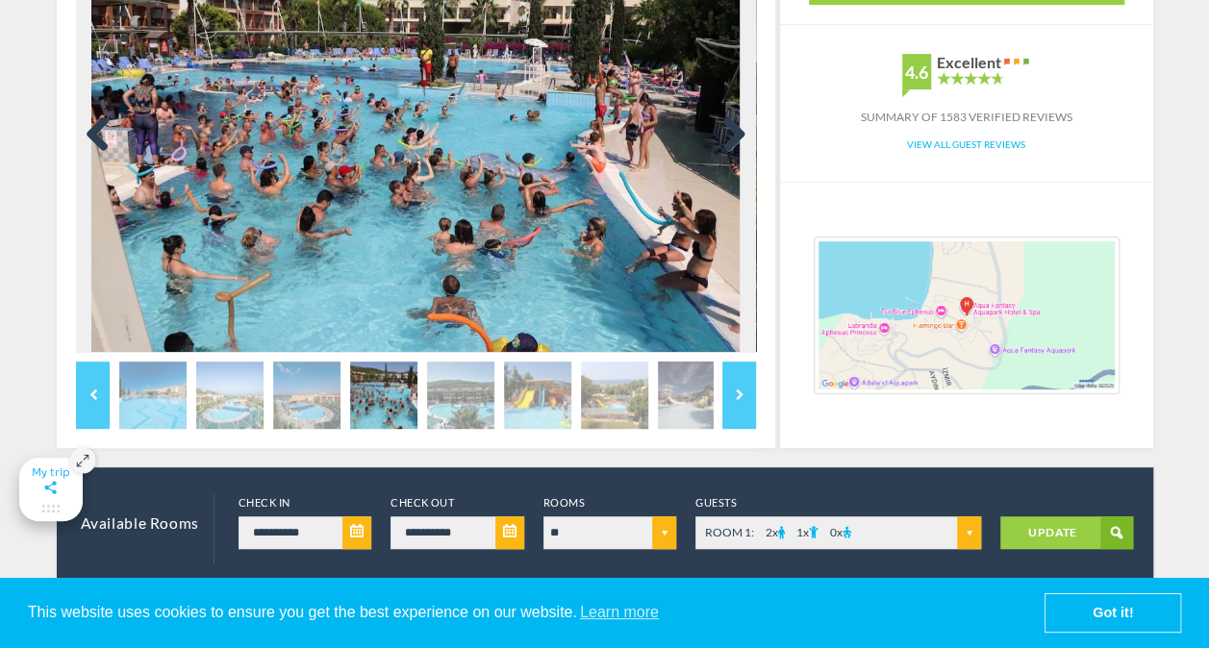
click at [730, 137] on link "Next" at bounding box center [727, 135] width 38 height 38
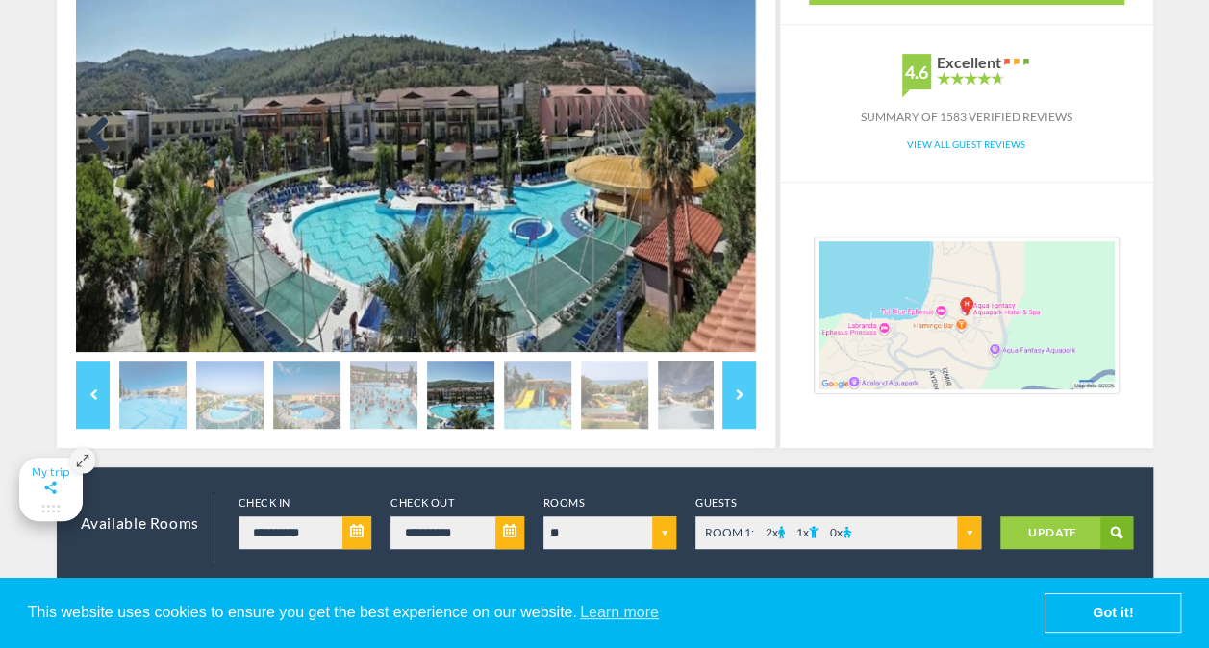
click at [730, 137] on link "Next" at bounding box center [727, 135] width 38 height 38
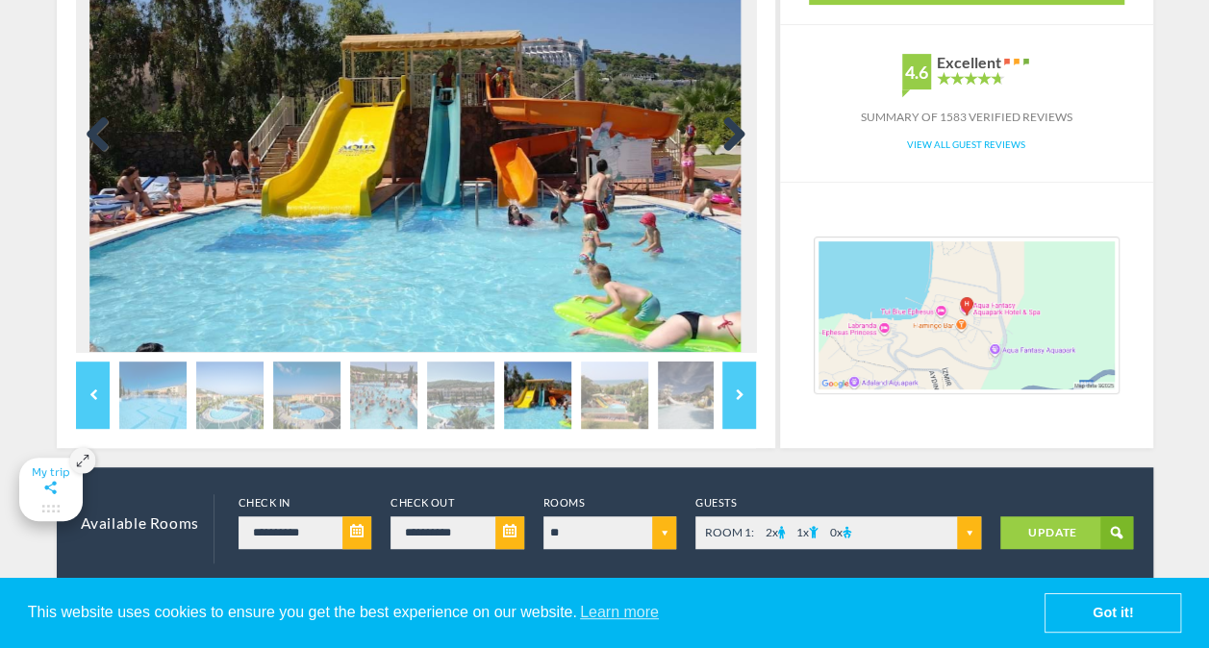
click at [730, 137] on link "Next" at bounding box center [727, 135] width 38 height 38
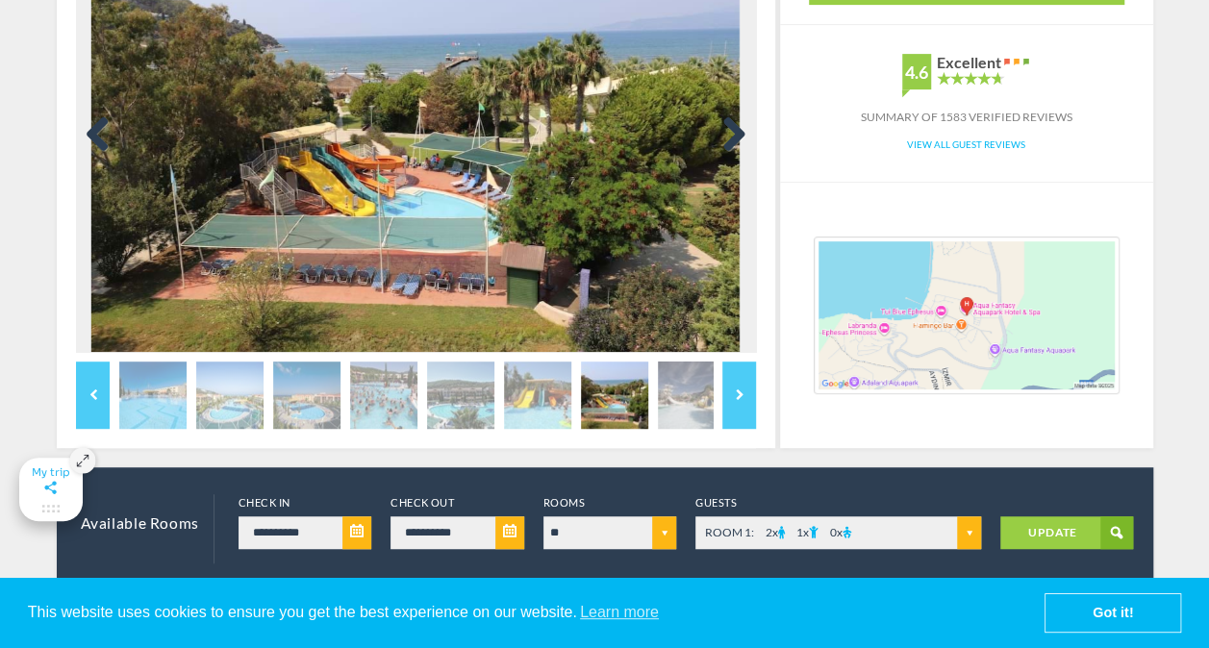
click at [730, 137] on link "Next" at bounding box center [727, 135] width 38 height 38
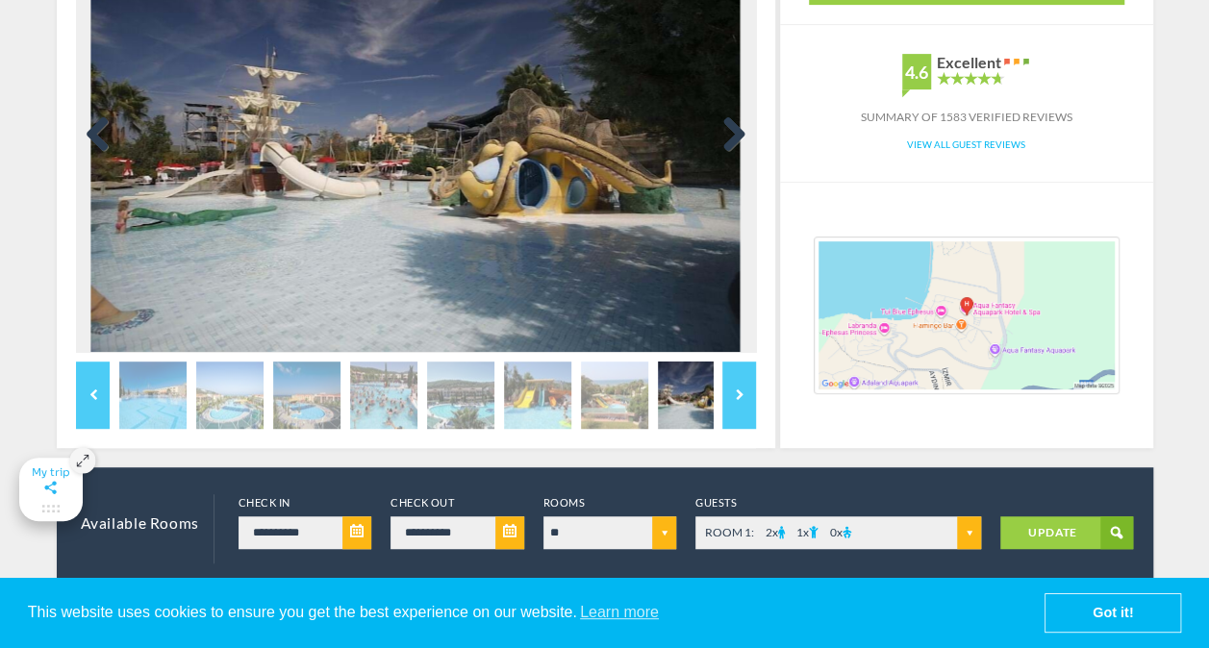
click at [730, 137] on link "Next" at bounding box center [727, 135] width 38 height 38
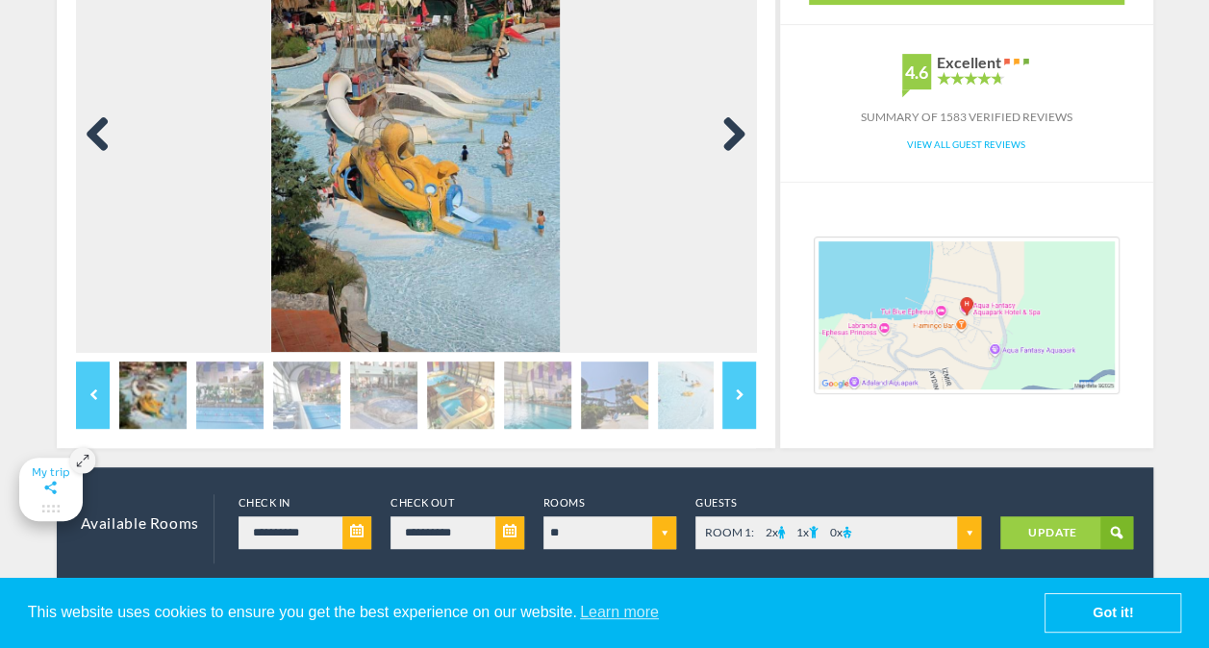
click at [730, 137] on link "Next" at bounding box center [727, 135] width 38 height 38
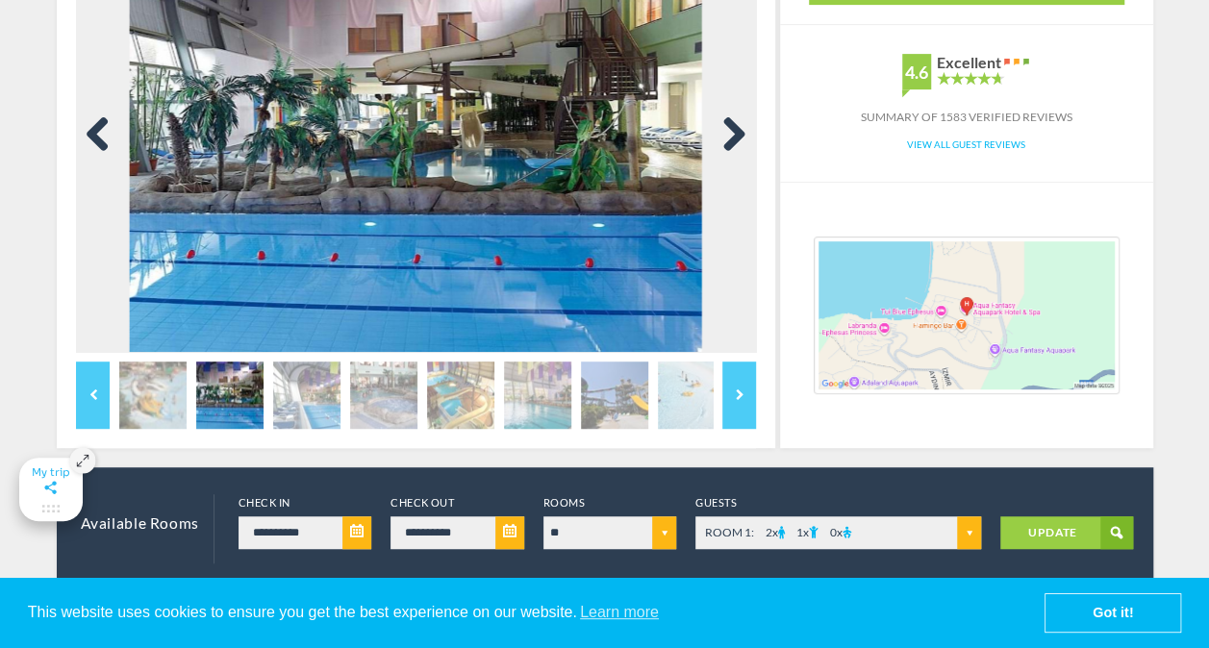
click at [730, 137] on link "Next" at bounding box center [727, 135] width 38 height 38
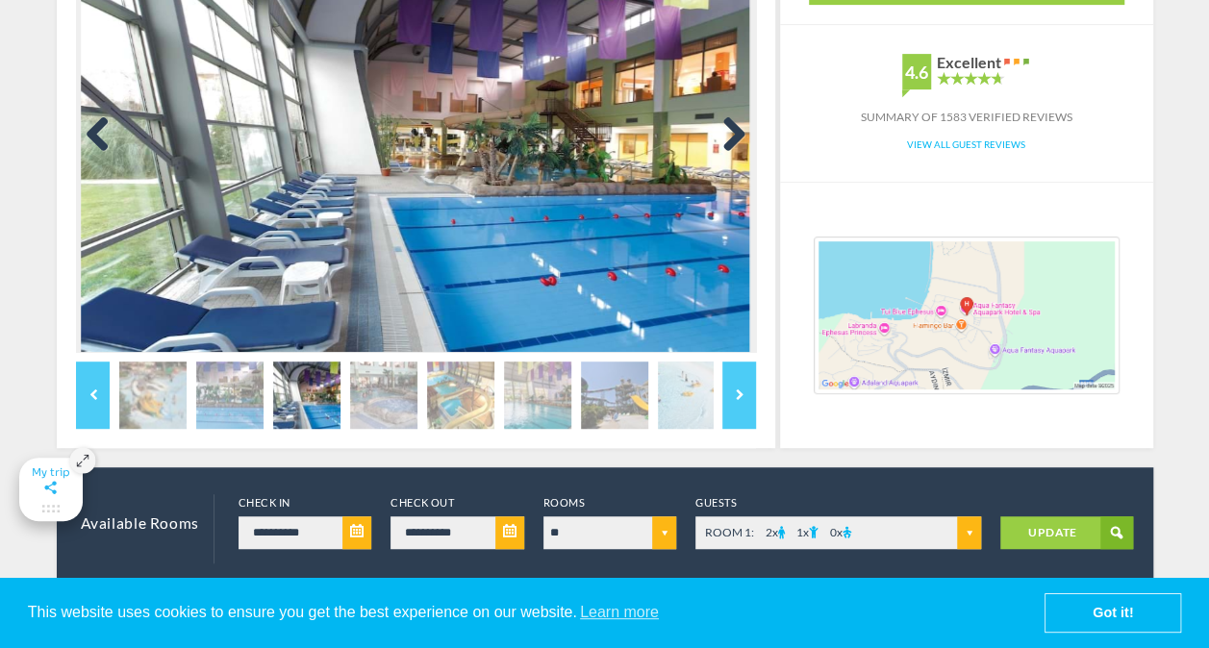
click at [728, 138] on link "Next" at bounding box center [727, 135] width 38 height 38
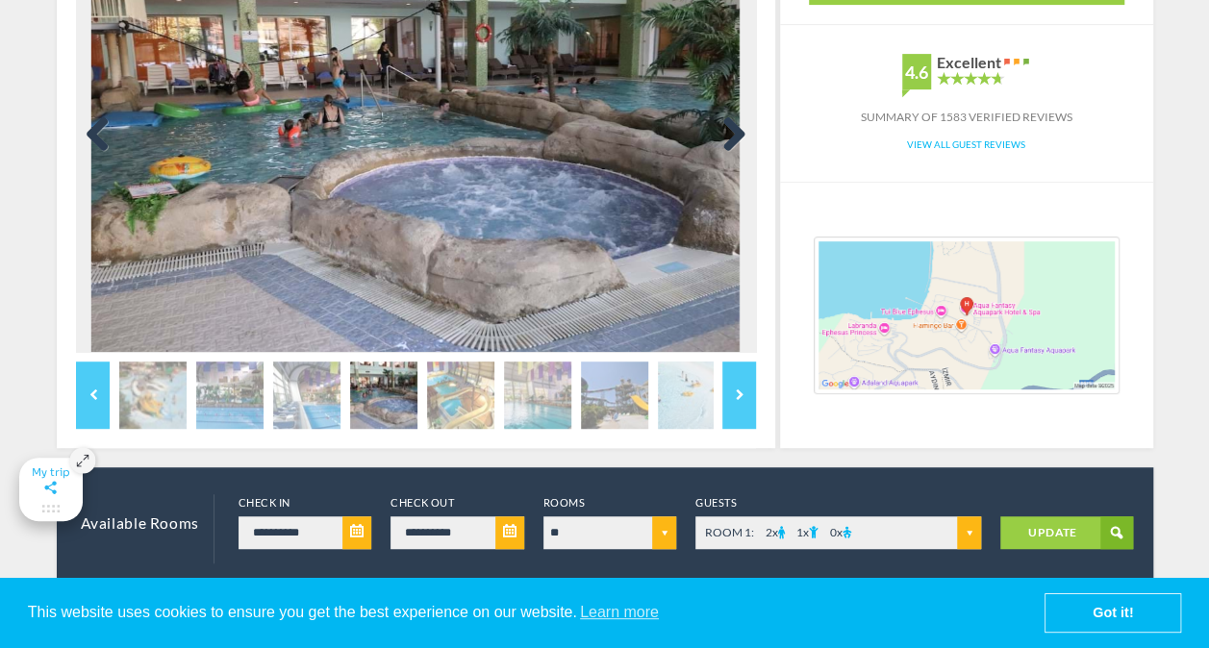
click at [727, 135] on link "Next" at bounding box center [727, 135] width 38 height 38
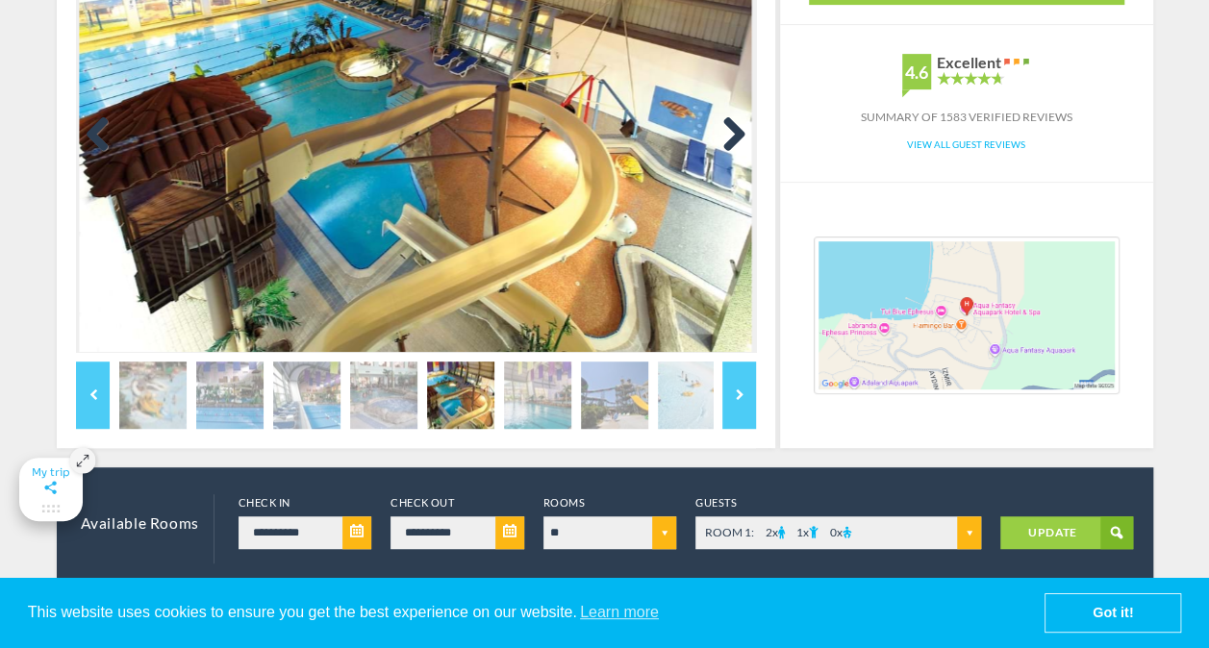
click at [733, 135] on link "Next" at bounding box center [727, 135] width 38 height 38
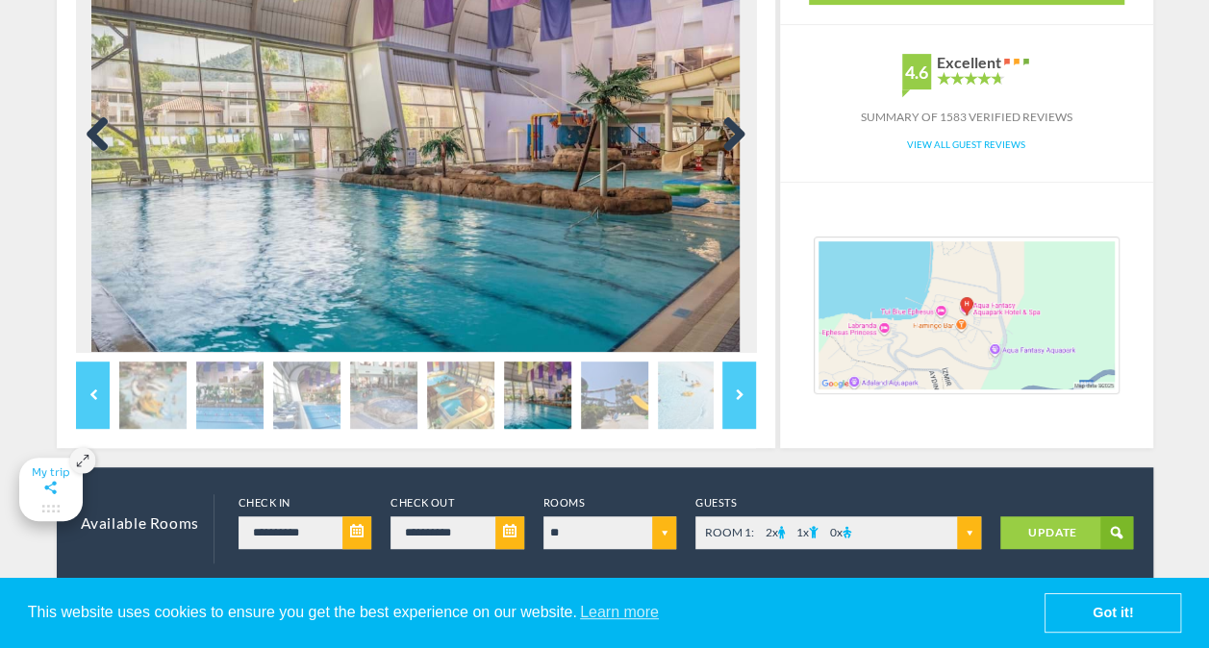
click at [733, 135] on link "Next" at bounding box center [727, 135] width 38 height 38
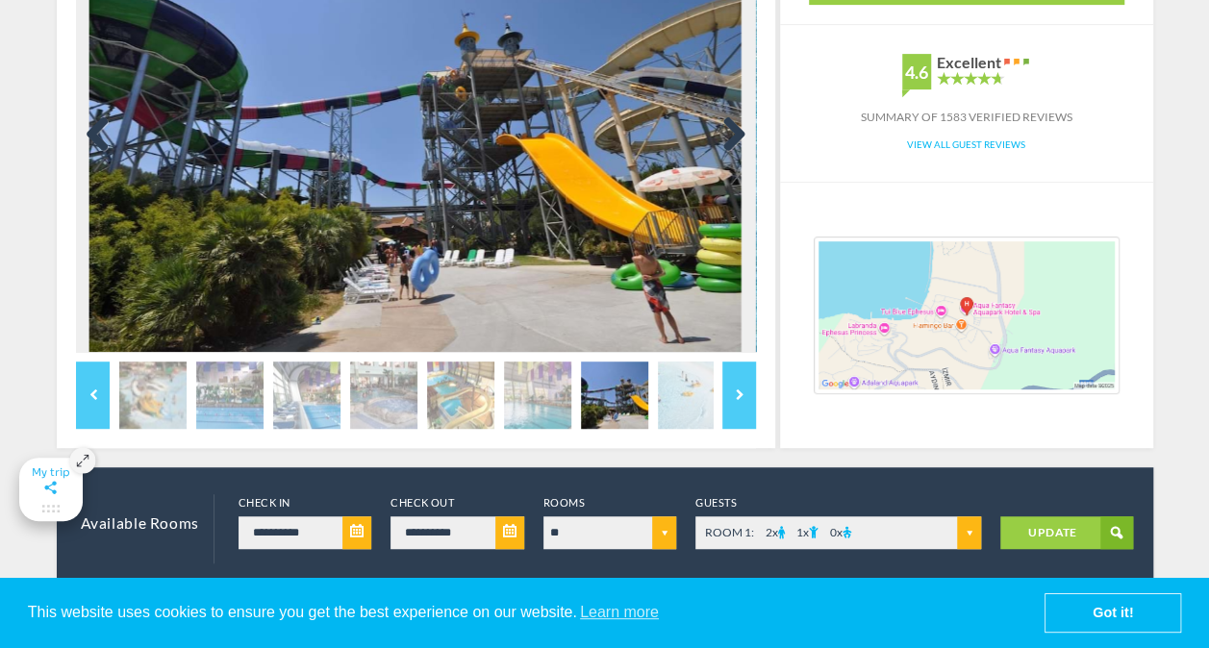
click at [733, 135] on link "Next" at bounding box center [727, 135] width 38 height 38
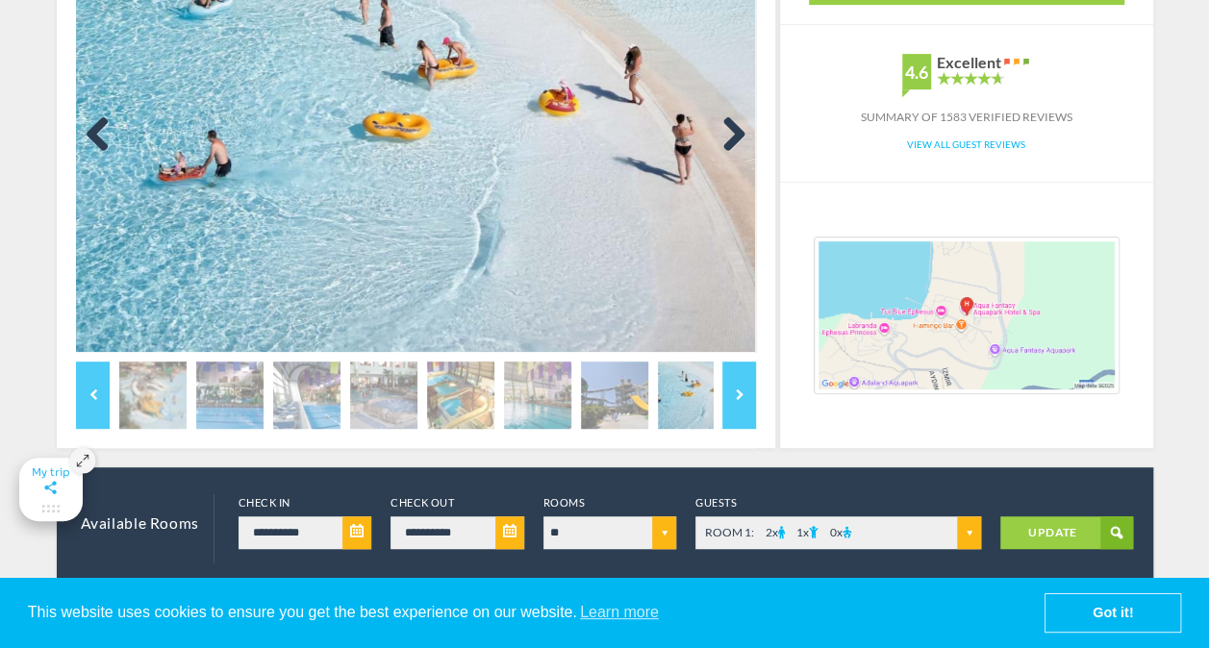
click at [733, 135] on link "Next" at bounding box center [727, 135] width 38 height 38
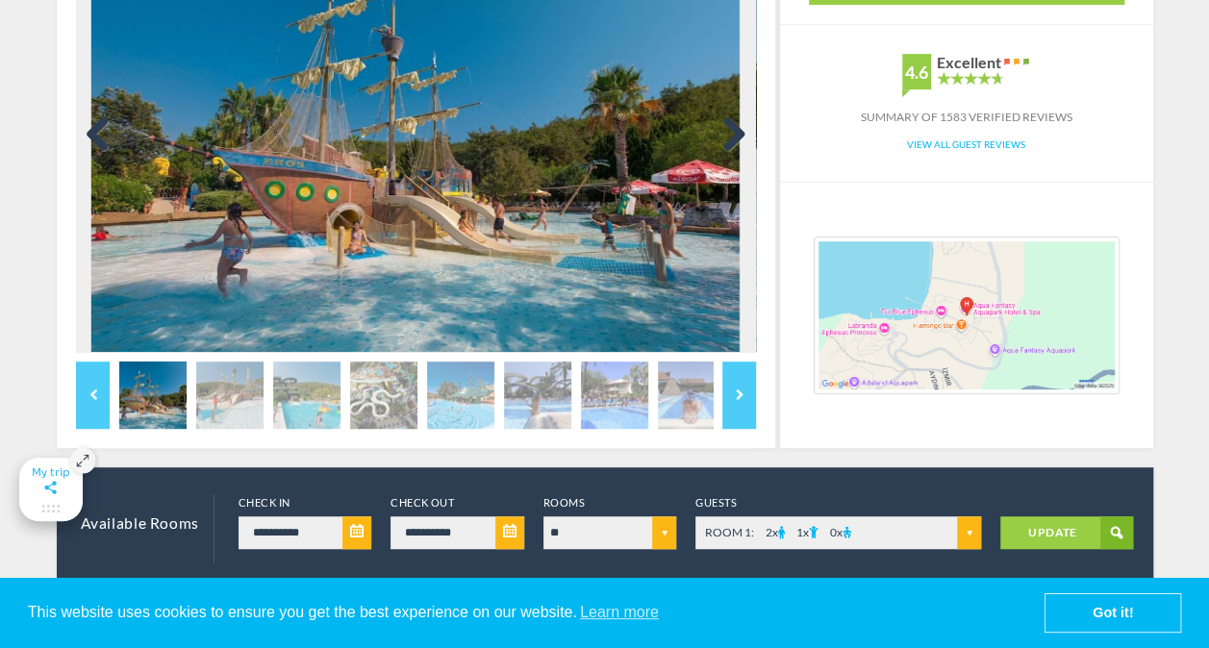
click at [733, 135] on link "Next" at bounding box center [727, 135] width 38 height 38
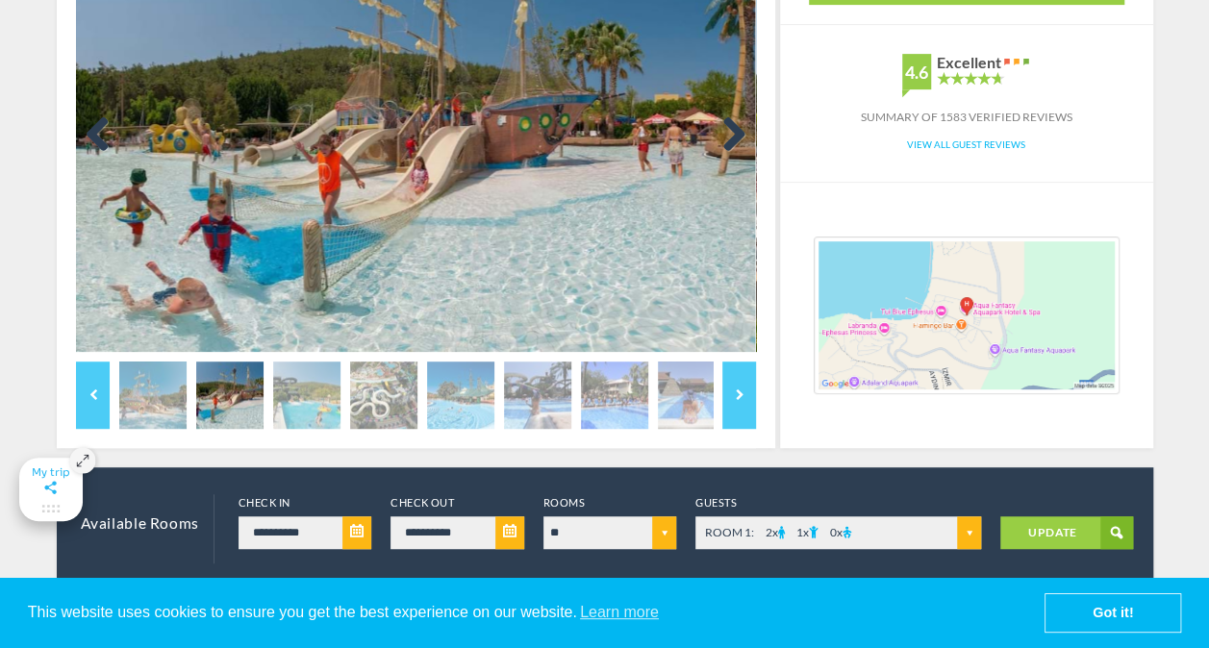
click at [733, 135] on link "Next" at bounding box center [727, 135] width 38 height 38
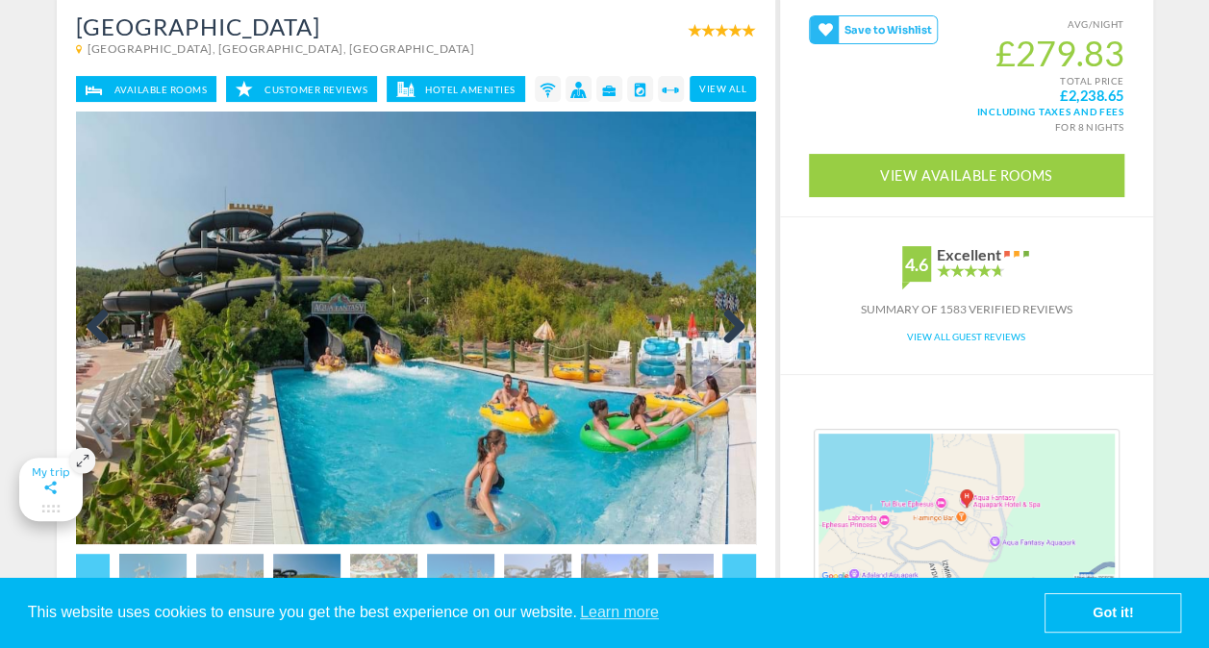
scroll to position [289, 0]
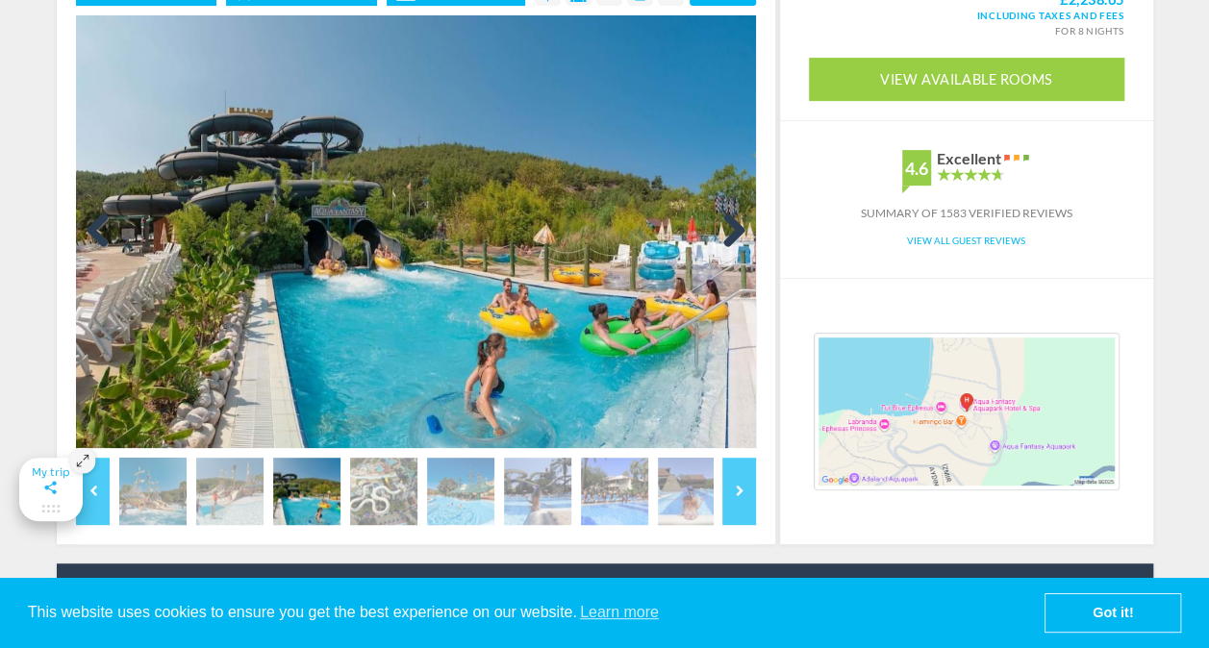
click at [729, 233] on link "Next" at bounding box center [727, 232] width 38 height 38
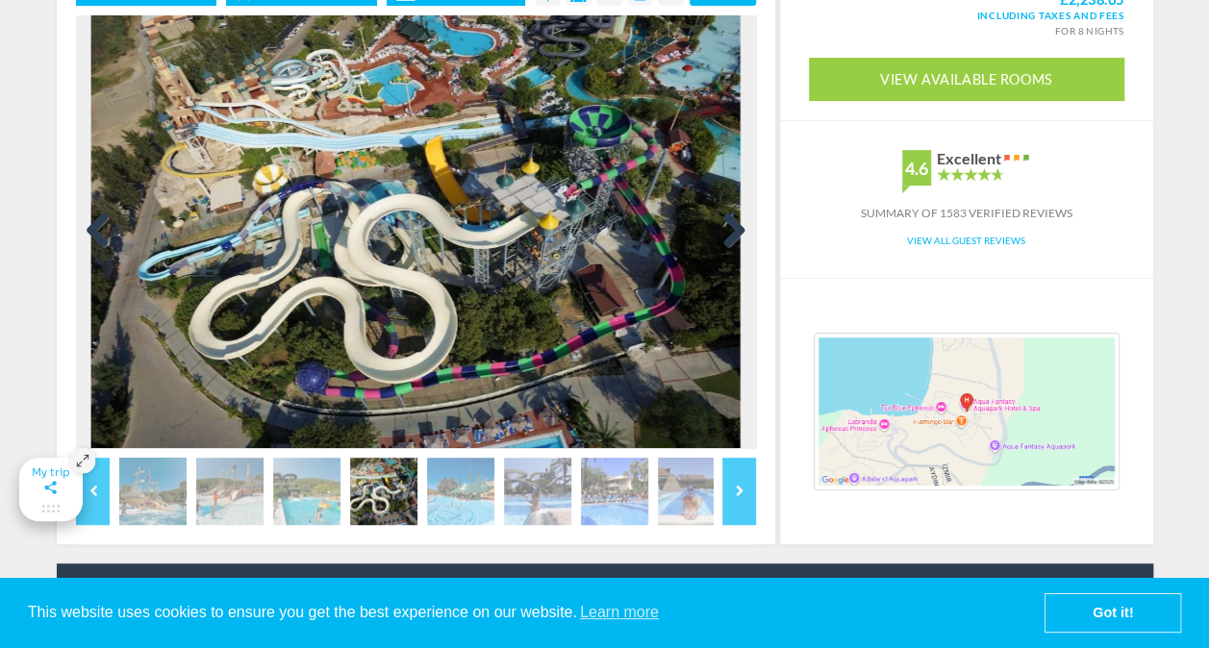
click at [729, 232] on link "Next" at bounding box center [727, 232] width 38 height 38
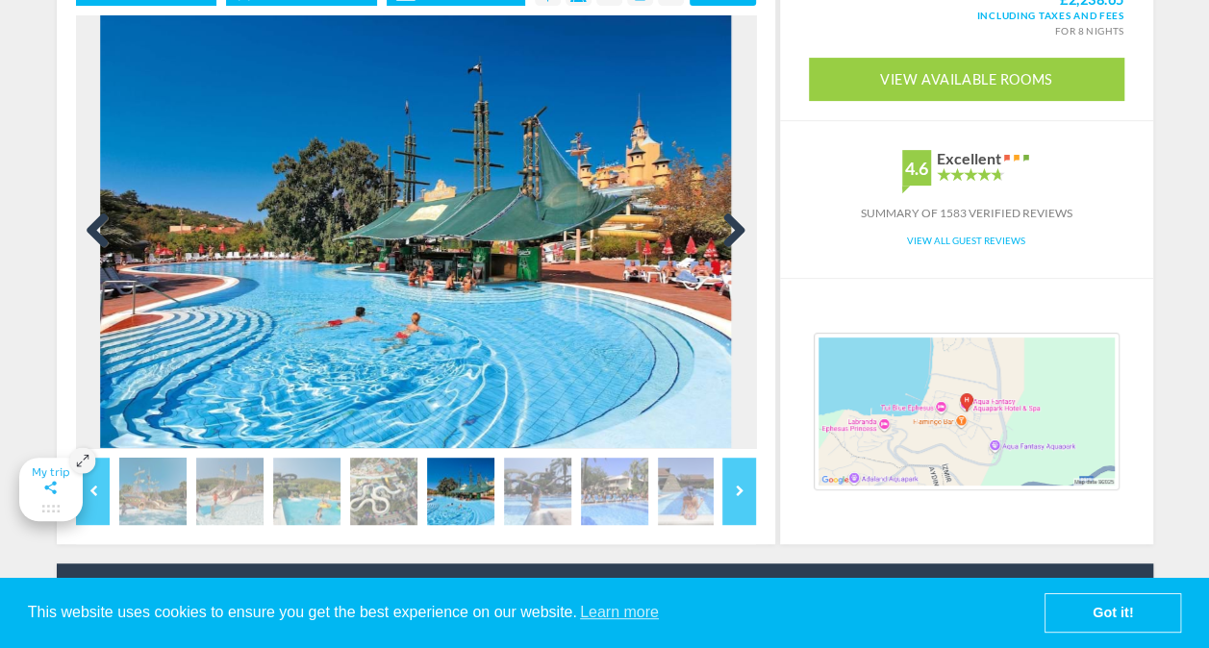
click at [729, 232] on link "Next" at bounding box center [727, 232] width 38 height 38
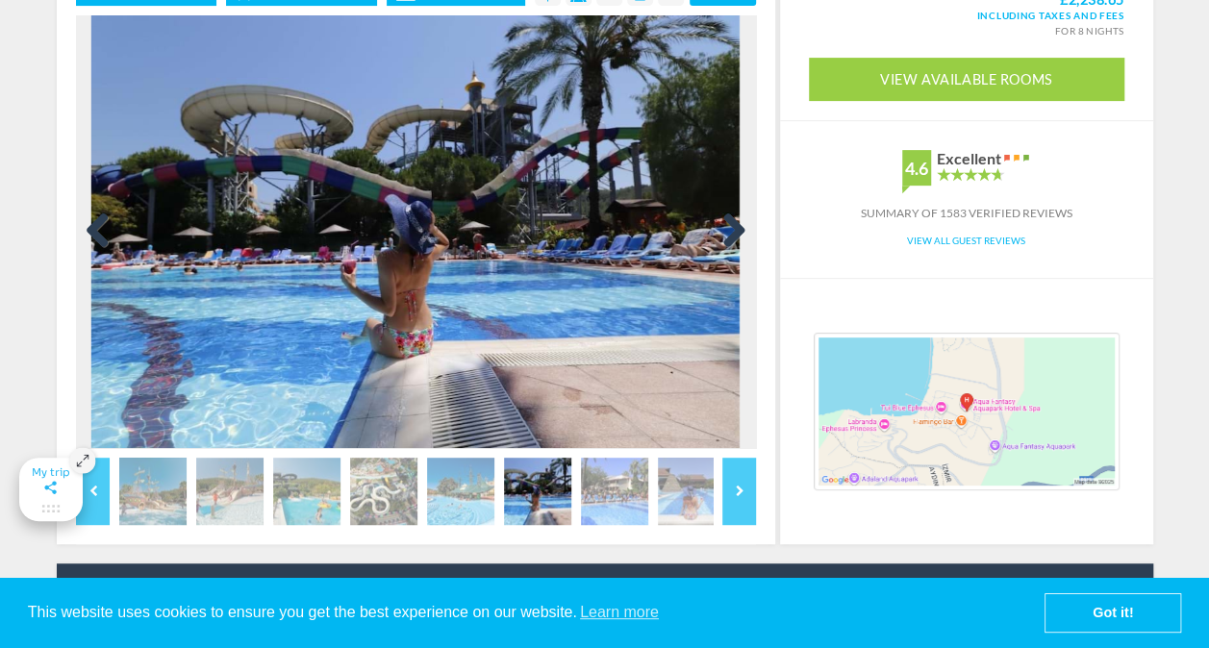
click at [737, 237] on link "Next" at bounding box center [727, 232] width 38 height 38
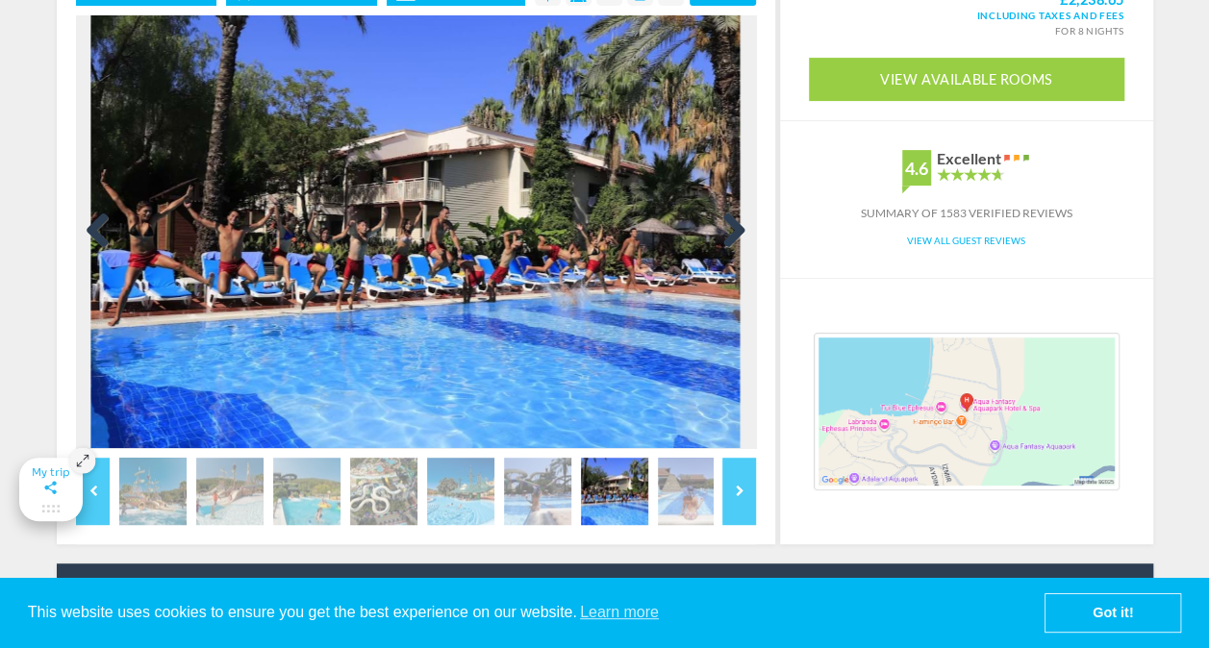
click at [734, 229] on link "Next" at bounding box center [727, 232] width 38 height 38
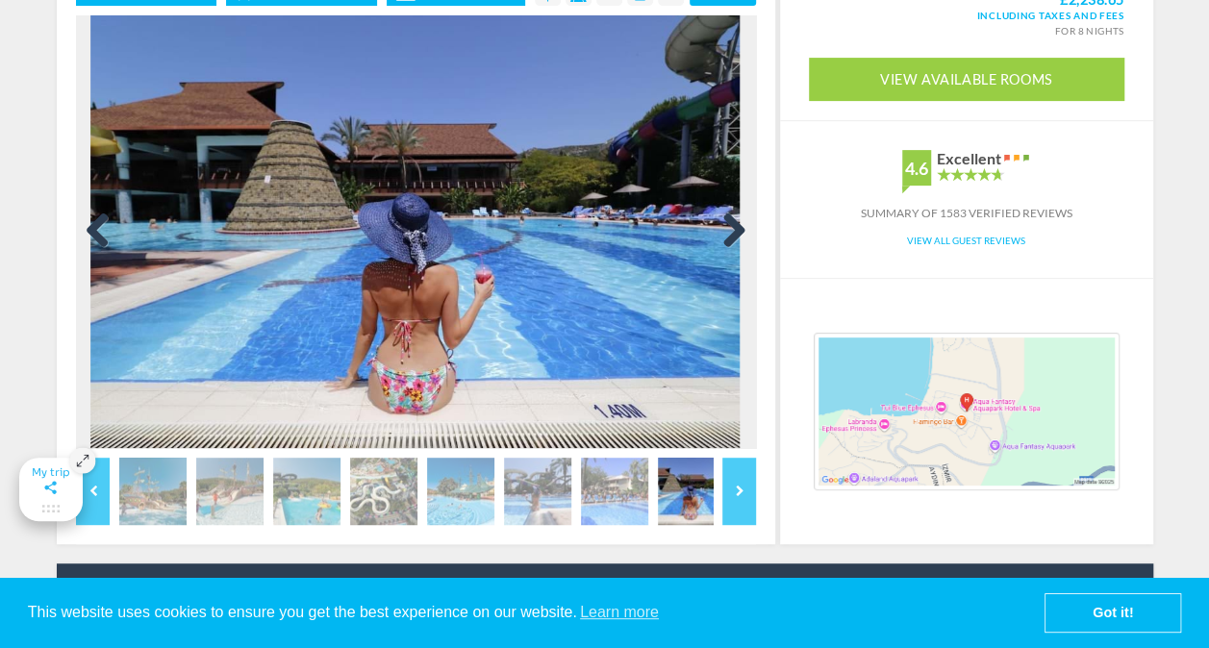
click at [734, 229] on link "Next" at bounding box center [727, 232] width 38 height 38
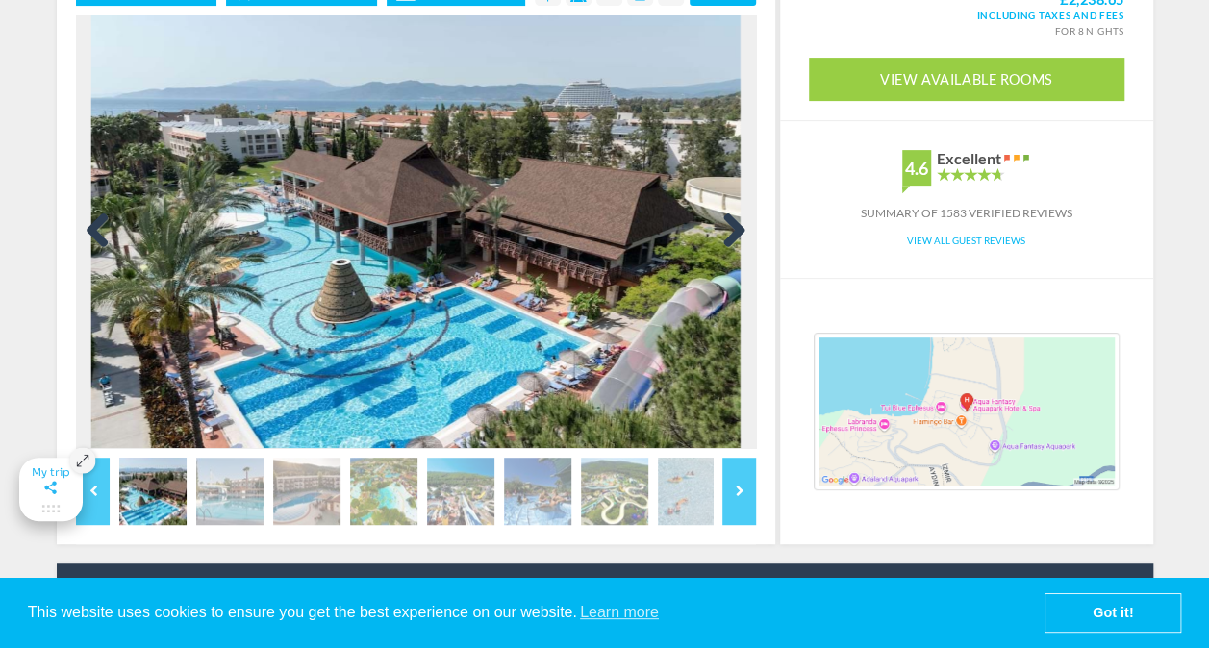
click at [734, 228] on link "Next" at bounding box center [727, 232] width 38 height 38
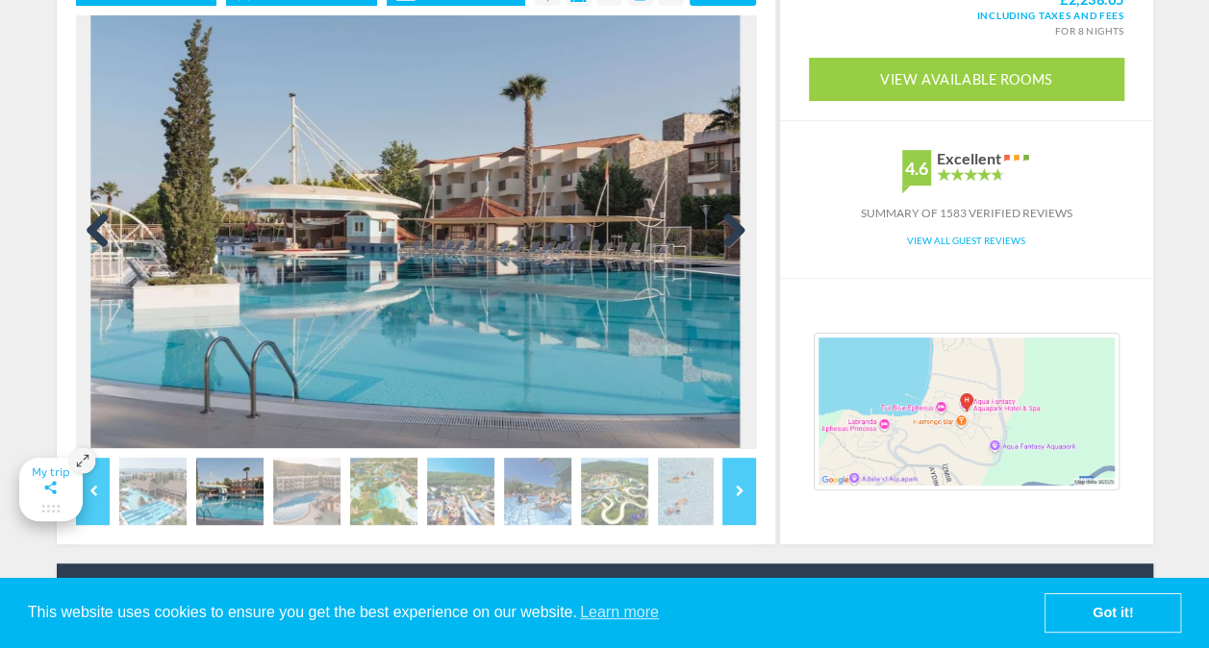
click at [734, 228] on link "Next" at bounding box center [727, 232] width 38 height 38
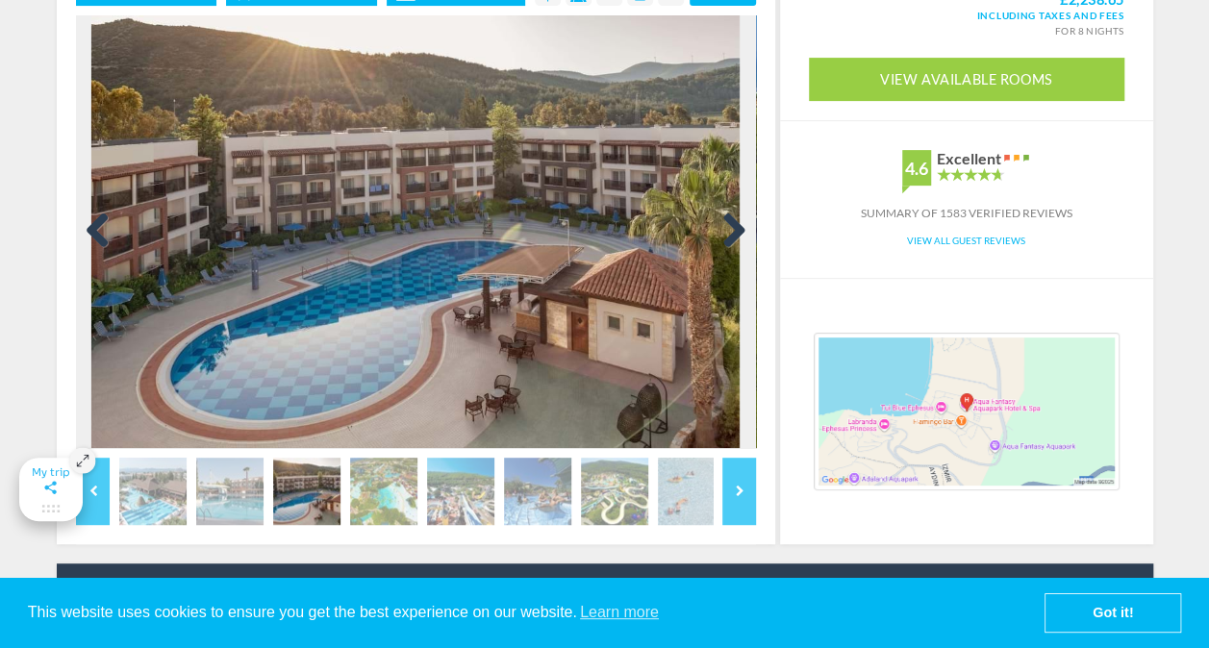
click at [734, 228] on link "Next" at bounding box center [727, 232] width 38 height 38
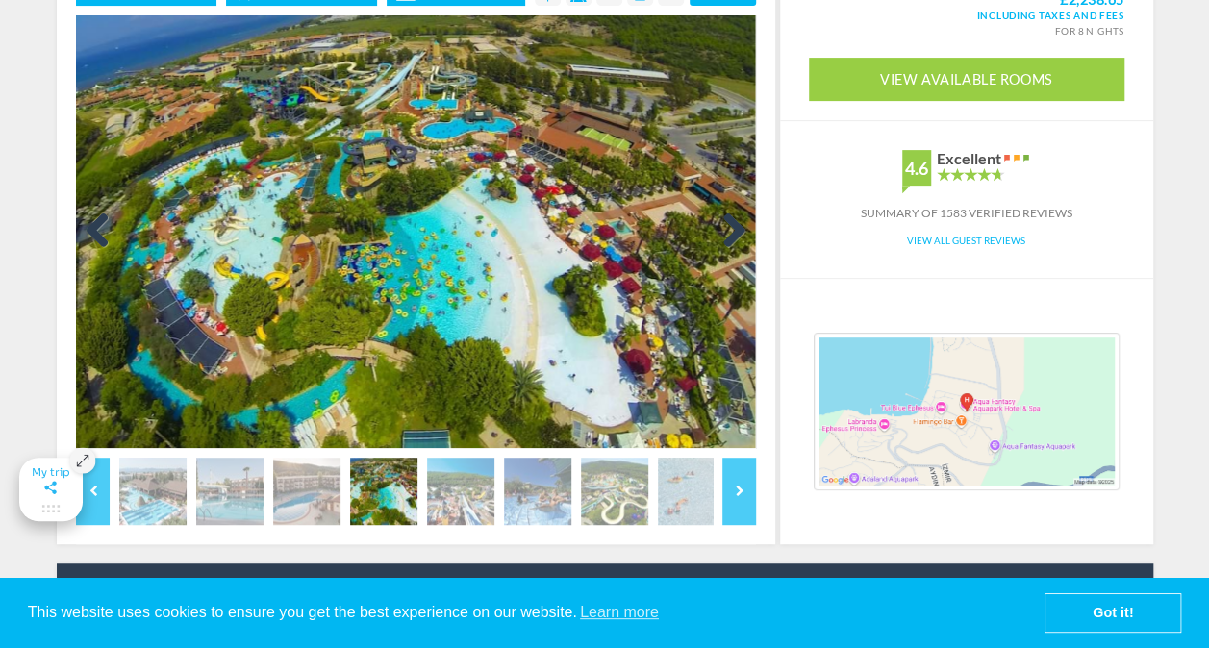
click at [734, 228] on link "Next" at bounding box center [727, 232] width 38 height 38
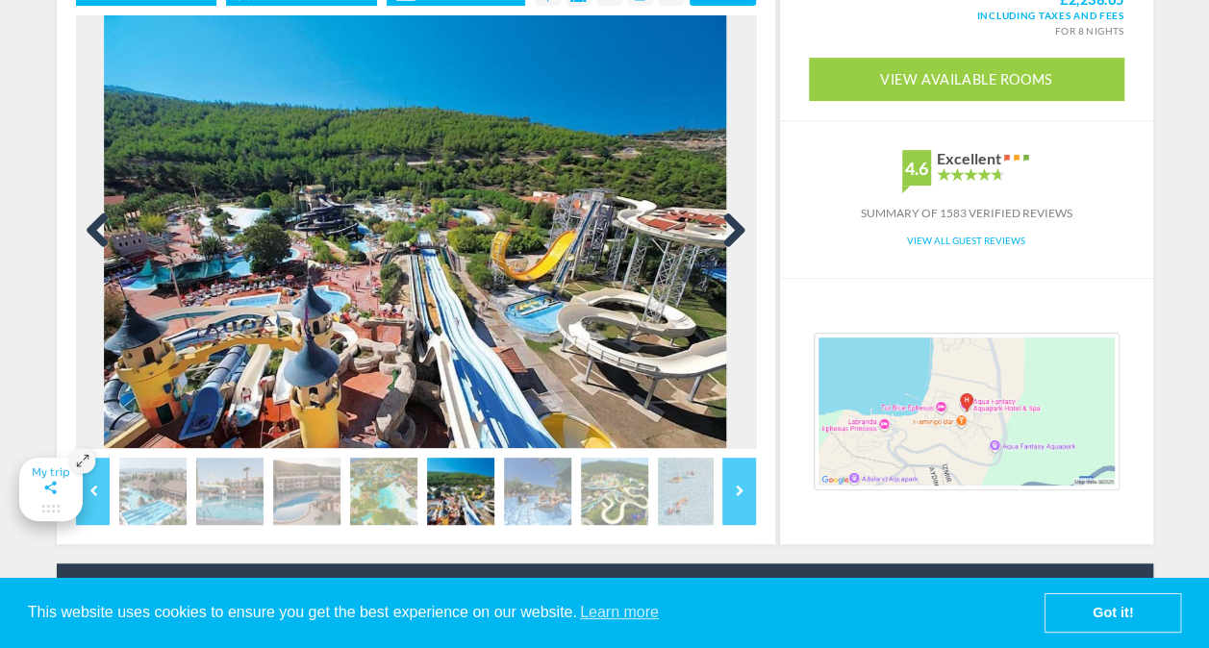
click at [740, 228] on link "Next" at bounding box center [727, 232] width 38 height 38
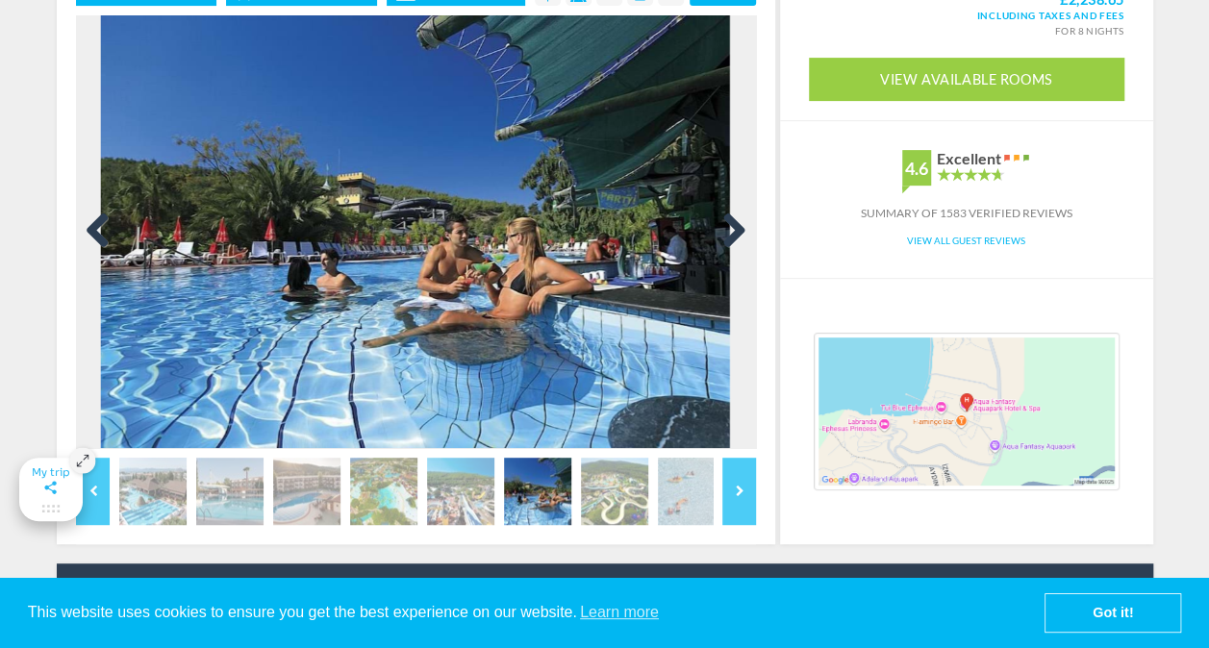
click at [737, 230] on link "Next" at bounding box center [727, 232] width 38 height 38
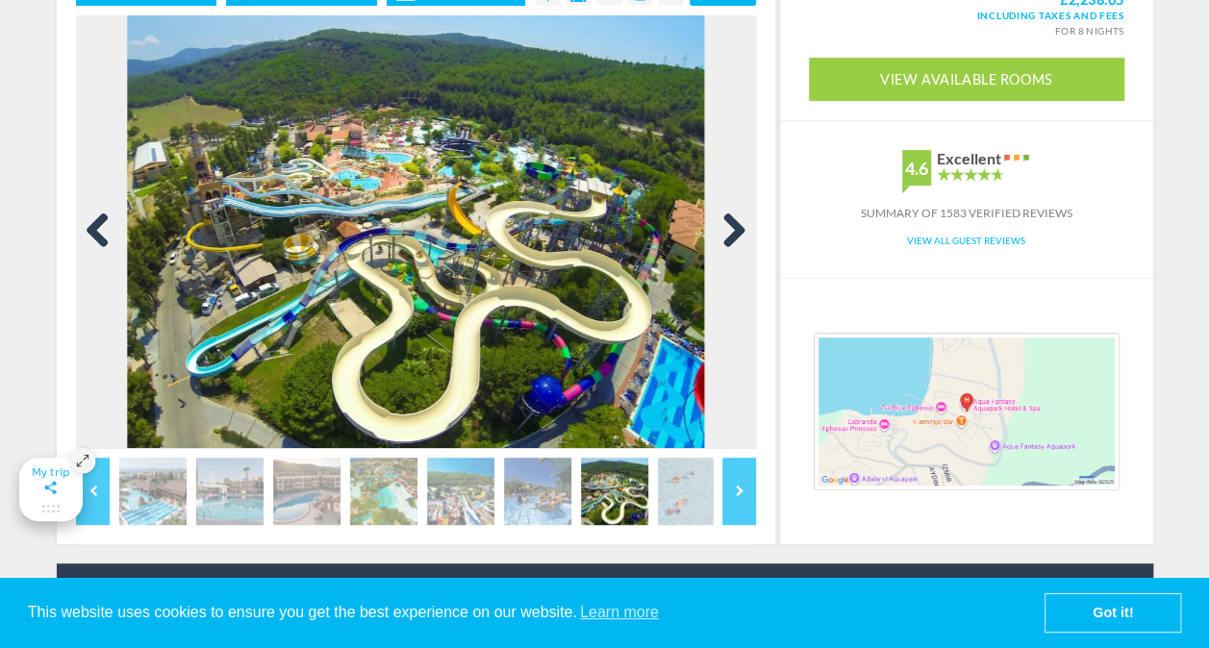
click at [737, 230] on link "Next" at bounding box center [727, 232] width 38 height 38
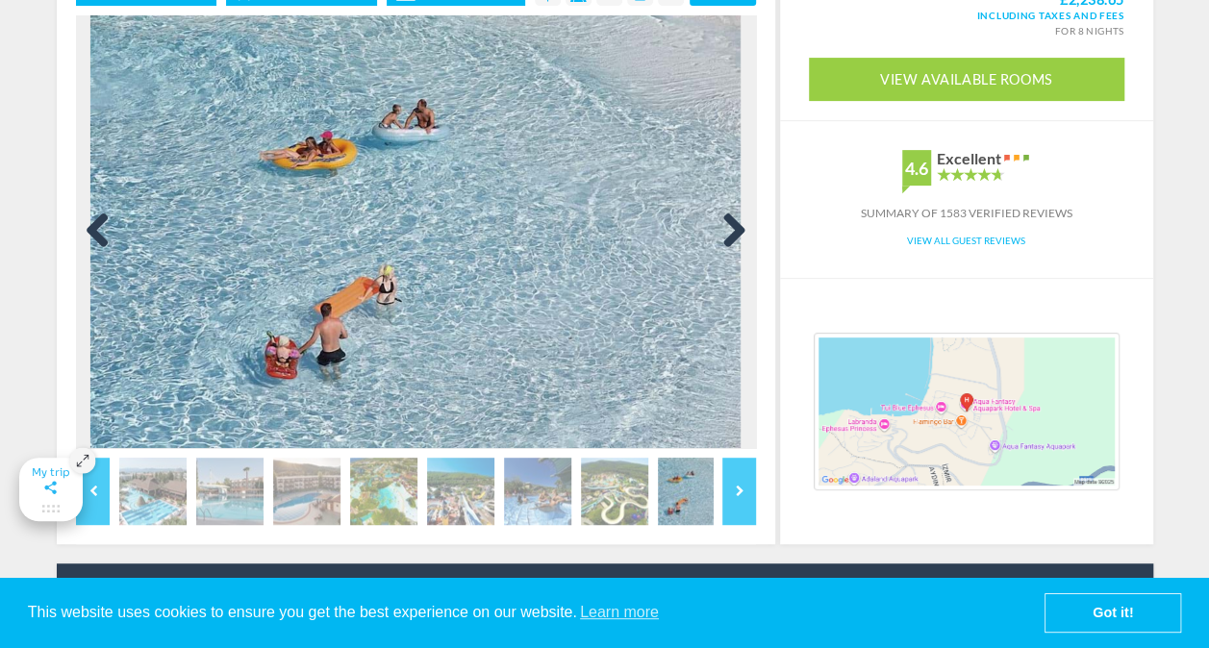
click at [737, 230] on link "Next" at bounding box center [727, 232] width 38 height 38
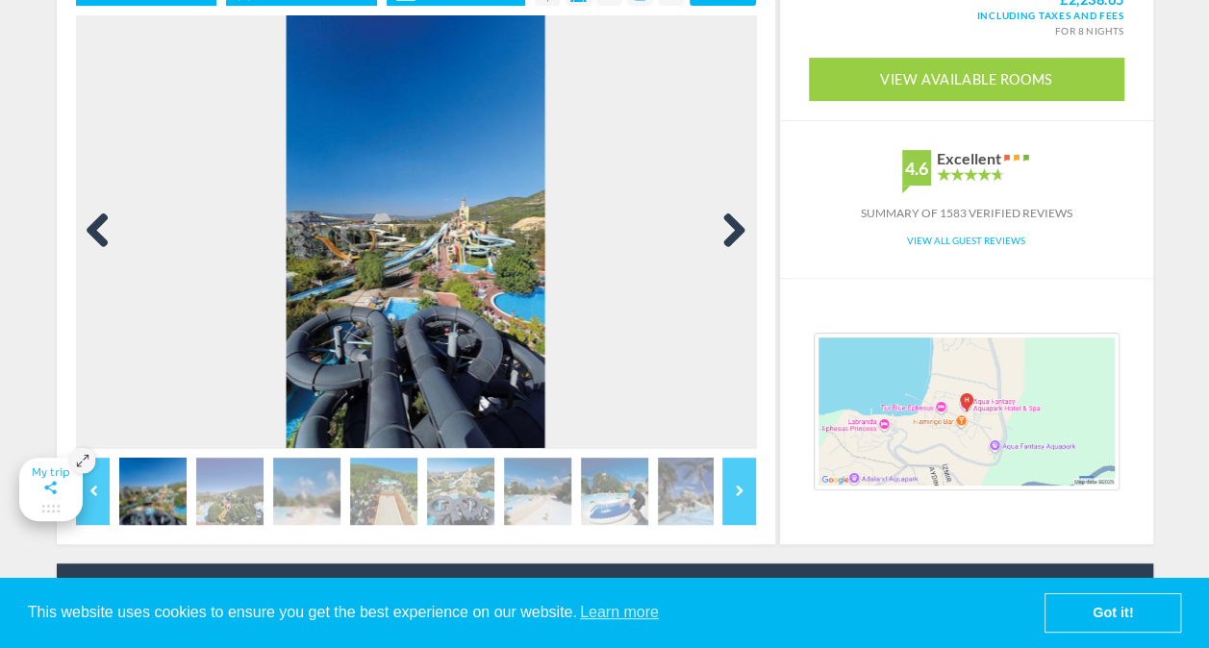
click at [737, 230] on link "Next" at bounding box center [727, 232] width 38 height 38
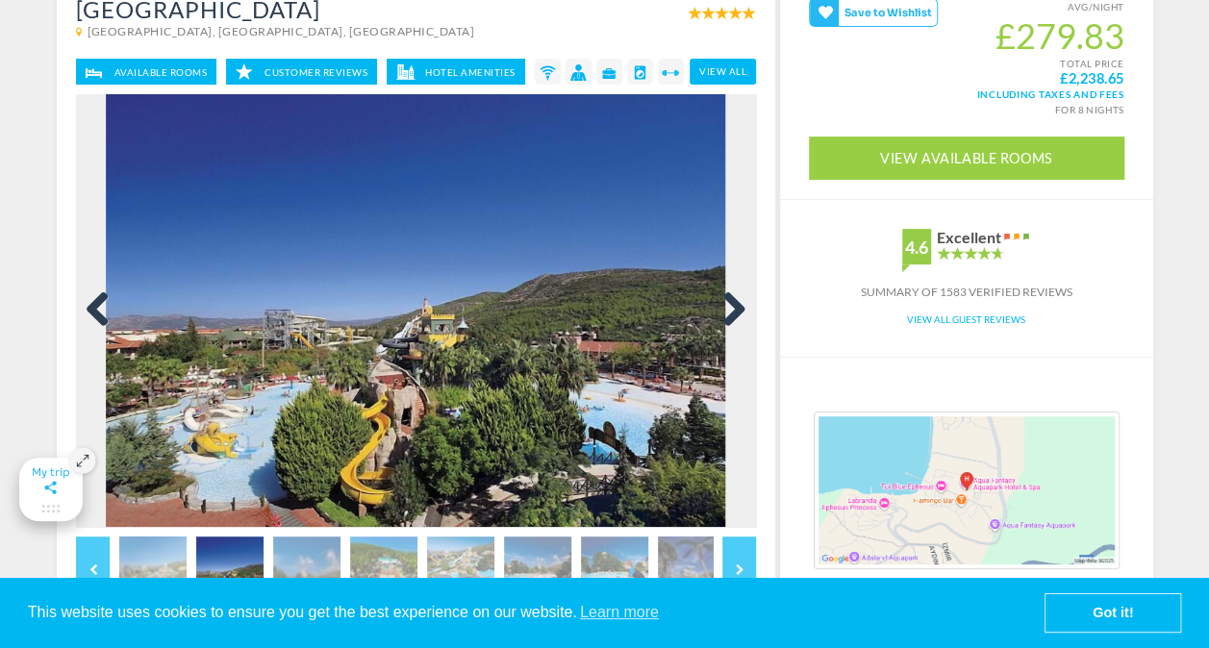
scroll to position [192, 0]
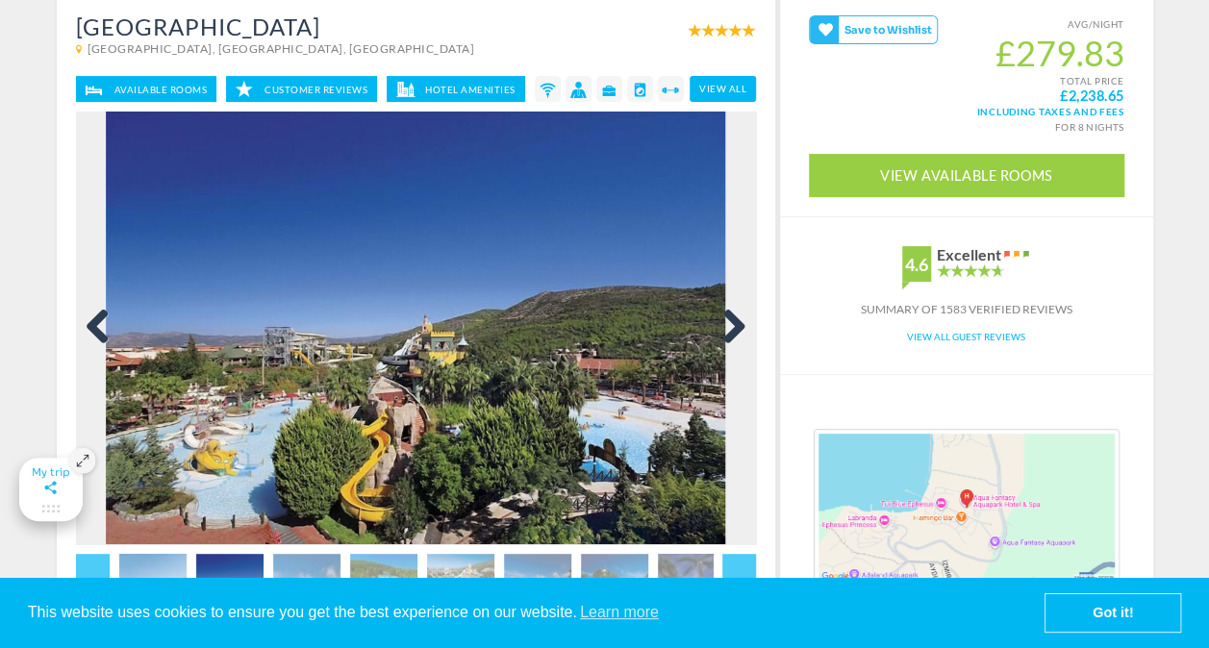
click at [732, 325] on link "Next" at bounding box center [727, 328] width 38 height 38
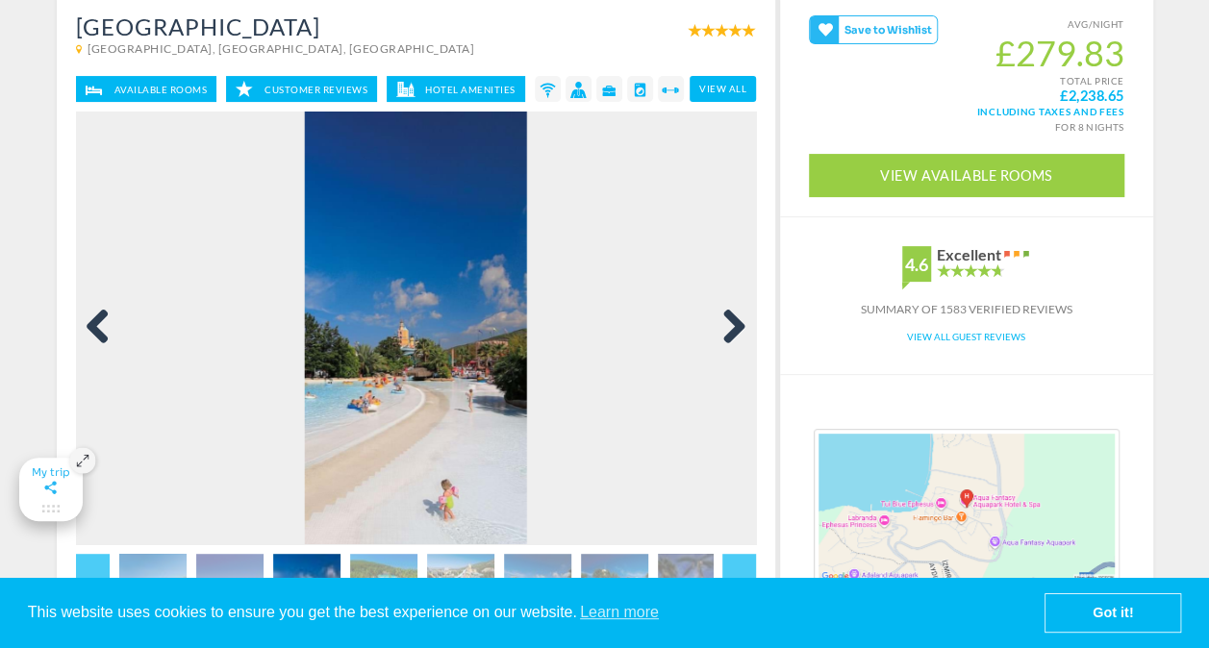
click at [732, 325] on link "Next" at bounding box center [727, 328] width 38 height 38
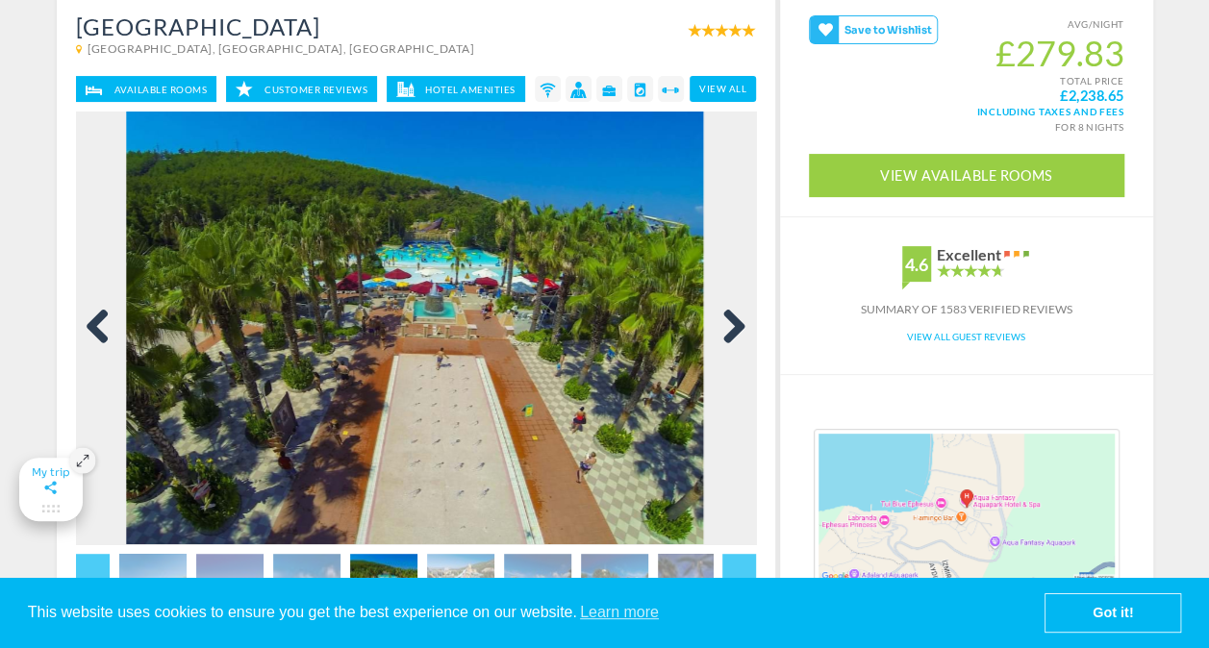
click at [731, 324] on link "Next" at bounding box center [727, 328] width 38 height 38
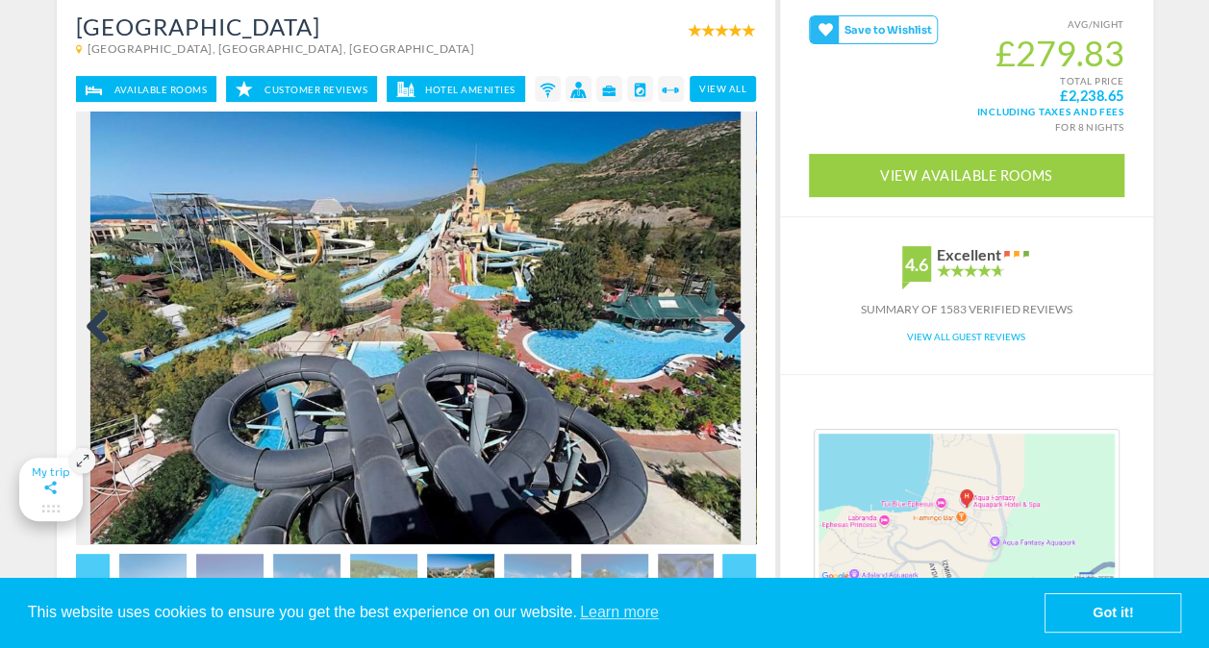
click at [739, 319] on link "Next" at bounding box center [727, 328] width 38 height 38
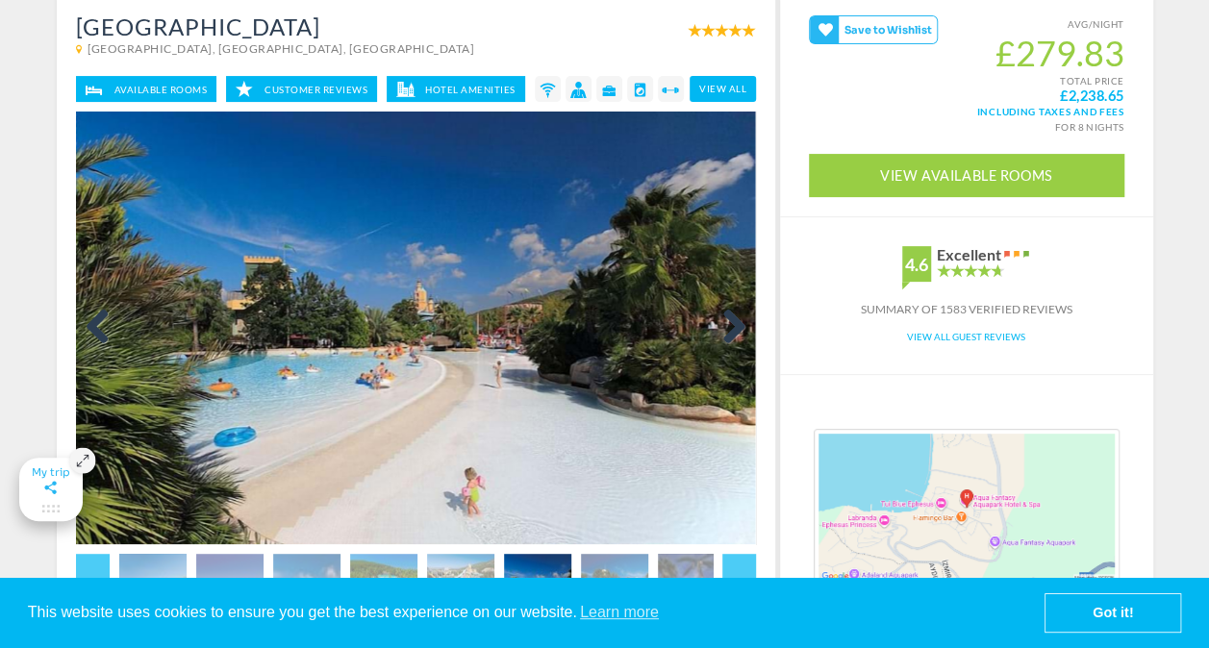
click at [739, 317] on link "Next" at bounding box center [727, 328] width 38 height 38
